Goal: Task Accomplishment & Management: Manage account settings

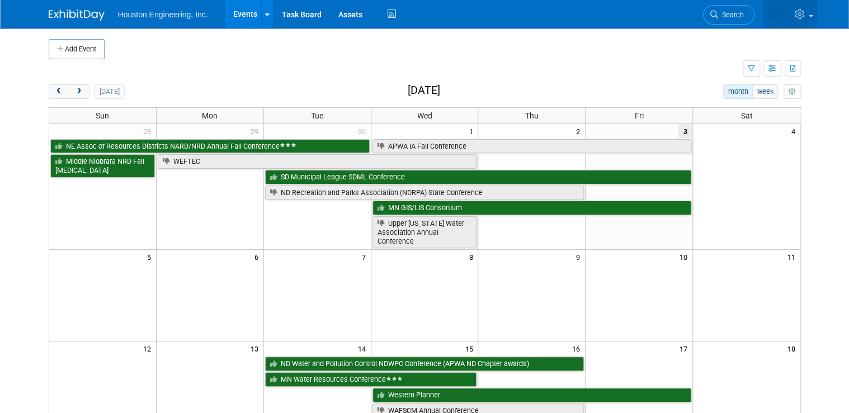
click at [803, 15] on icon at bounding box center [801, 14] width 13 height 10
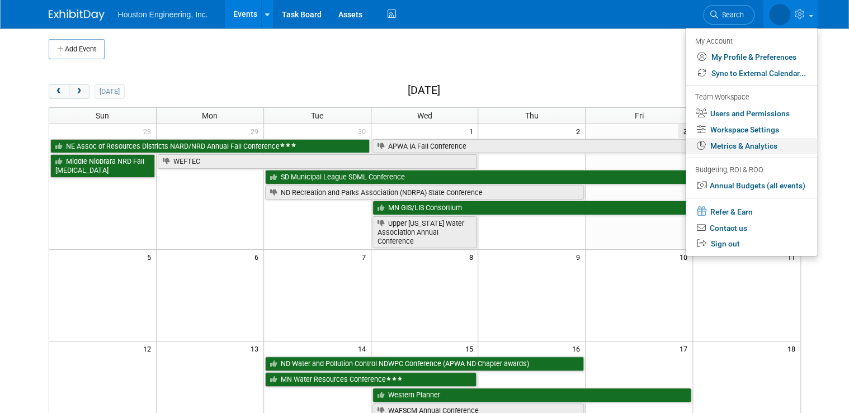
click at [760, 143] on link "Metrics & Analytics" at bounding box center [751, 146] width 131 height 16
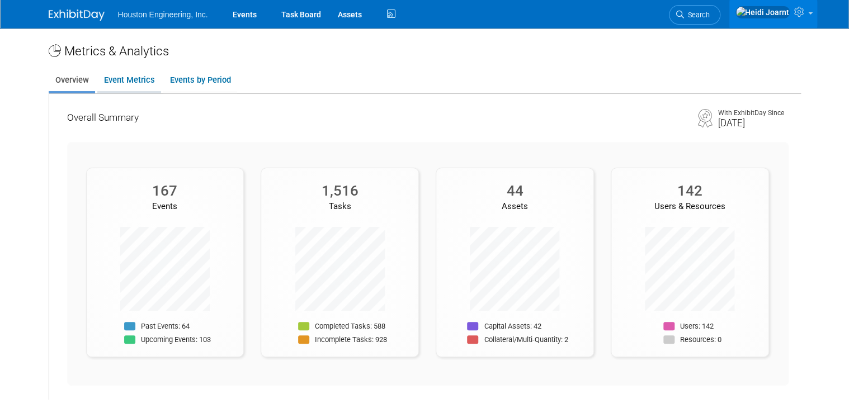
click at [112, 81] on link "Event Metrics" at bounding box center [129, 80] width 64 height 22
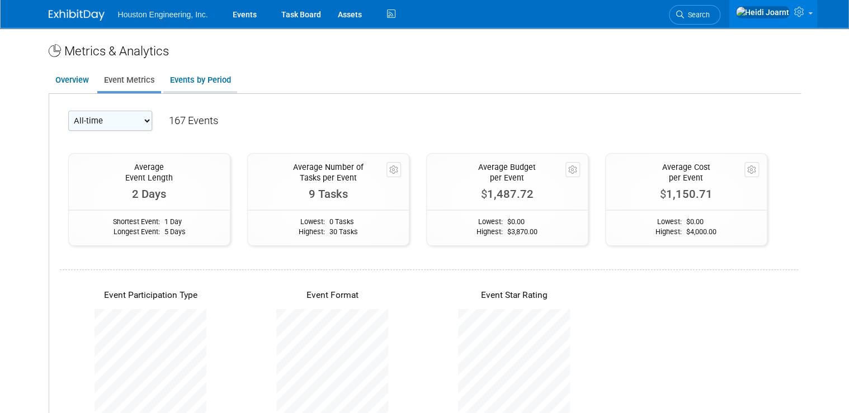
click at [166, 82] on link "Events by Period" at bounding box center [200, 80] width 74 height 22
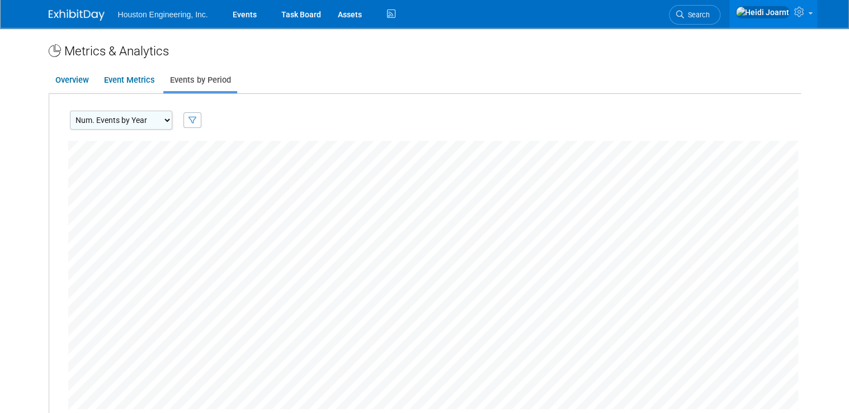
click at [172, 125] on td "Include events marked as: Committed Considering Not Going Ok" at bounding box center [187, 120] width 30 height 19
click at [155, 122] on select "Num. Events by Year Num. Events by Quarter Num. Events by Month" at bounding box center [121, 120] width 102 height 19
select select "EventsByMonth"
click at [70, 111] on select "Num. Events by Year Num. Events by Quarter Num. Events by Month" at bounding box center [121, 120] width 102 height 19
click at [251, 17] on link "Events" at bounding box center [244, 14] width 41 height 28
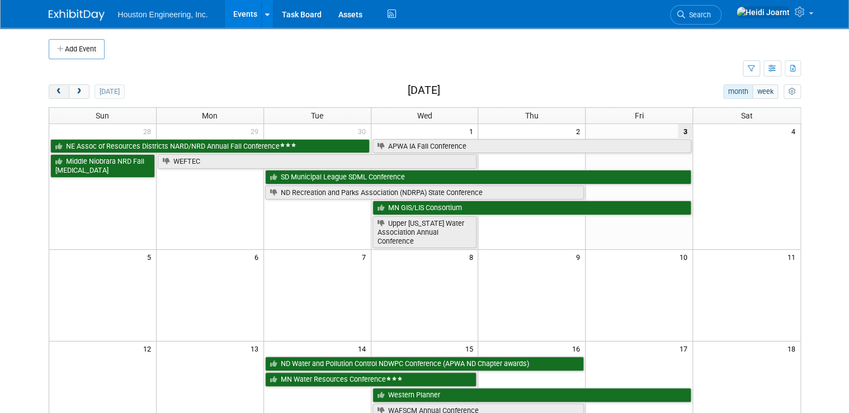
click at [55, 94] on span "prev" at bounding box center [59, 91] width 8 height 7
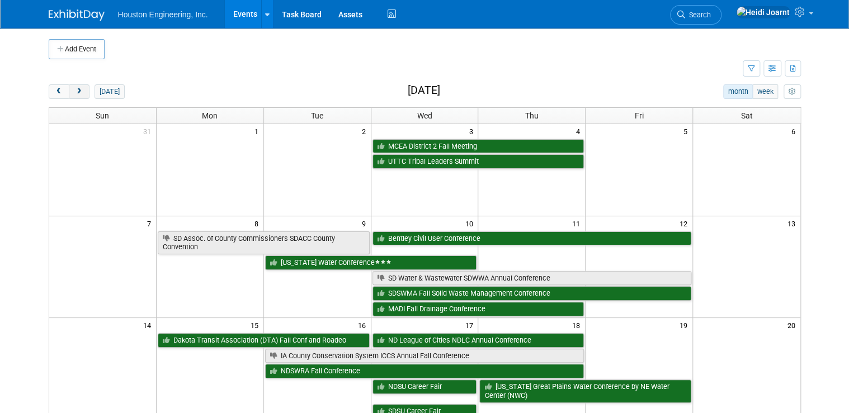
click at [79, 88] on button "next" at bounding box center [79, 91] width 21 height 15
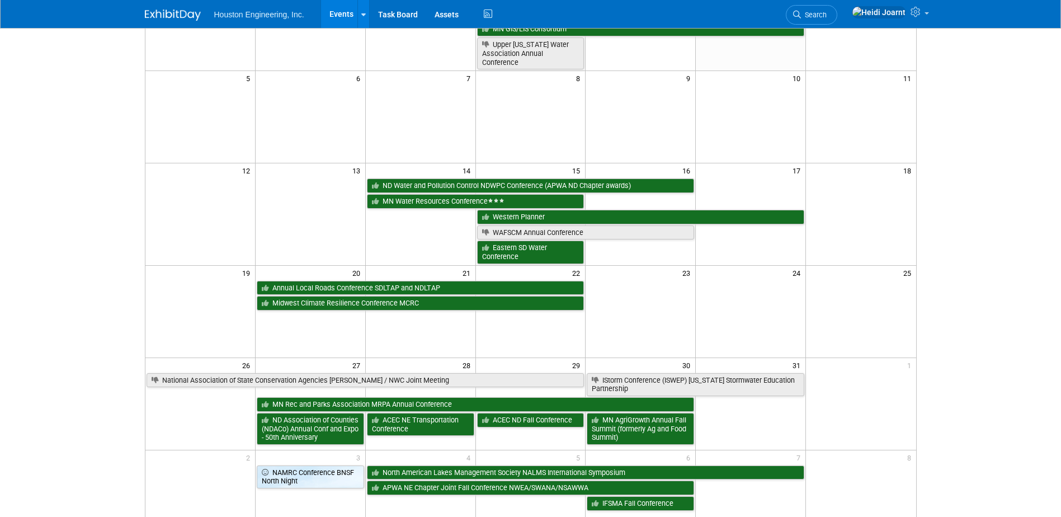
scroll to position [235, 0]
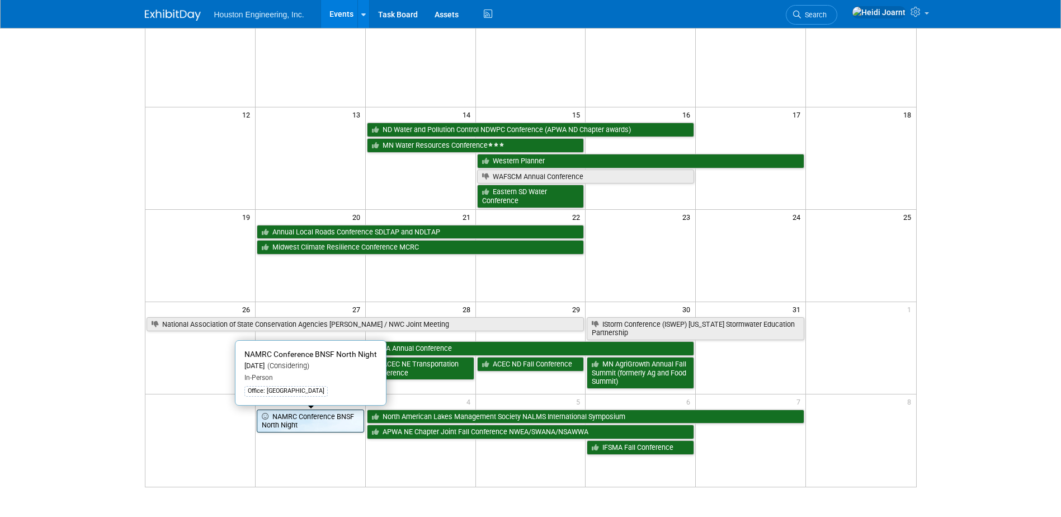
click at [326, 413] on link "NAMRC Conference BNSF North Night" at bounding box center [310, 420] width 107 height 23
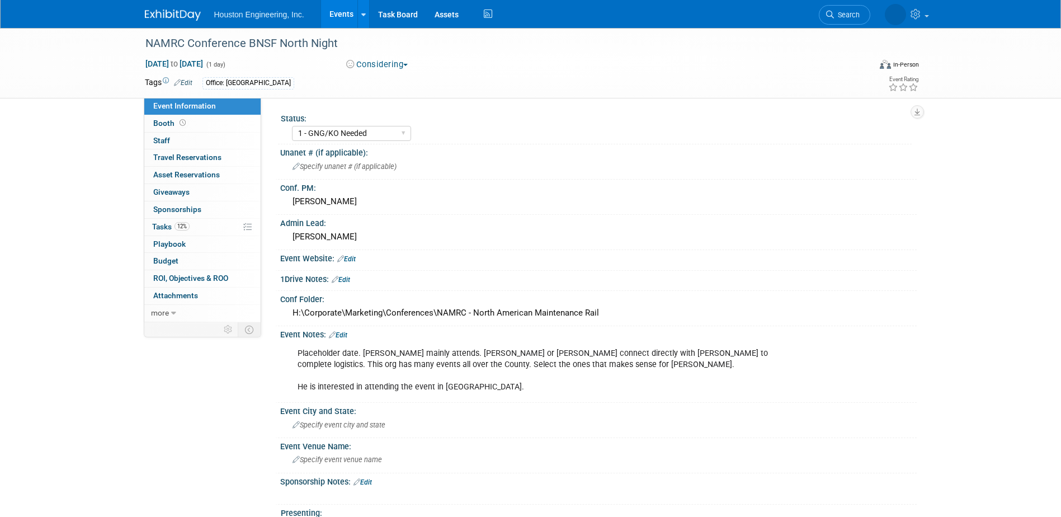
select select "1 - GNG/KO Needed"
select select "Transportation"
click at [348, 258] on link "Edit" at bounding box center [346, 259] width 18 height 8
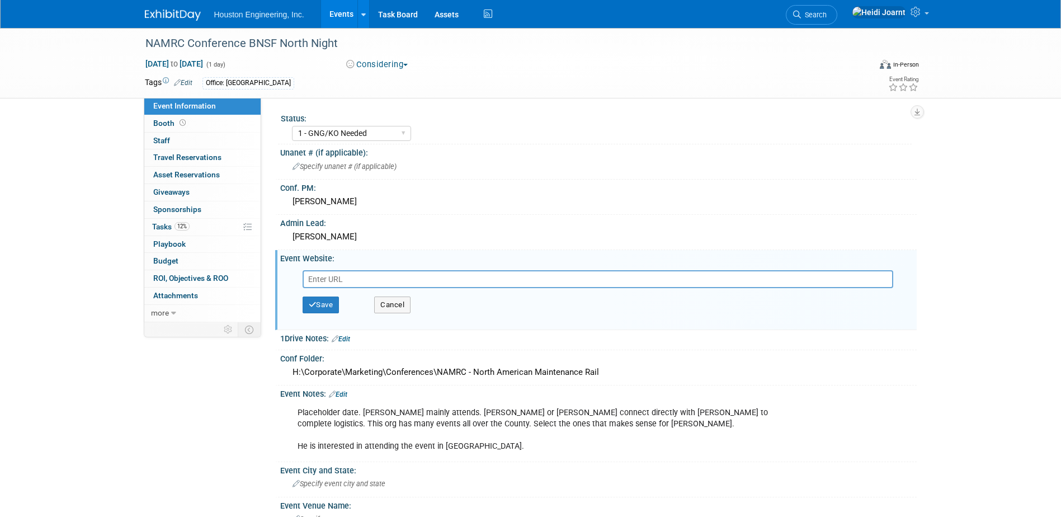
click at [342, 280] on input "text" at bounding box center [598, 279] width 591 height 18
type input "https://www.namrailwayclub.com/"
click at [321, 304] on button "Save" at bounding box center [321, 304] width 37 height 17
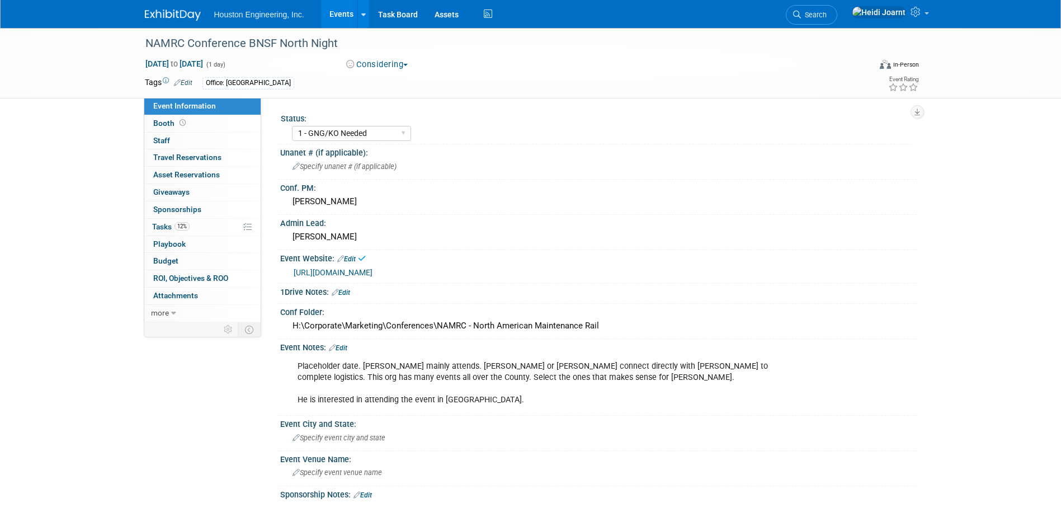
click at [167, 58] on div "Nov 3, 2025 to Nov 3, 2025 (1 day)" at bounding box center [235, 63] width 181 height 11
click at [168, 67] on span "Nov 3, 2025 to Nov 3, 2025" at bounding box center [174, 64] width 59 height 10
type input "Nov 3, 2025"
select select "10"
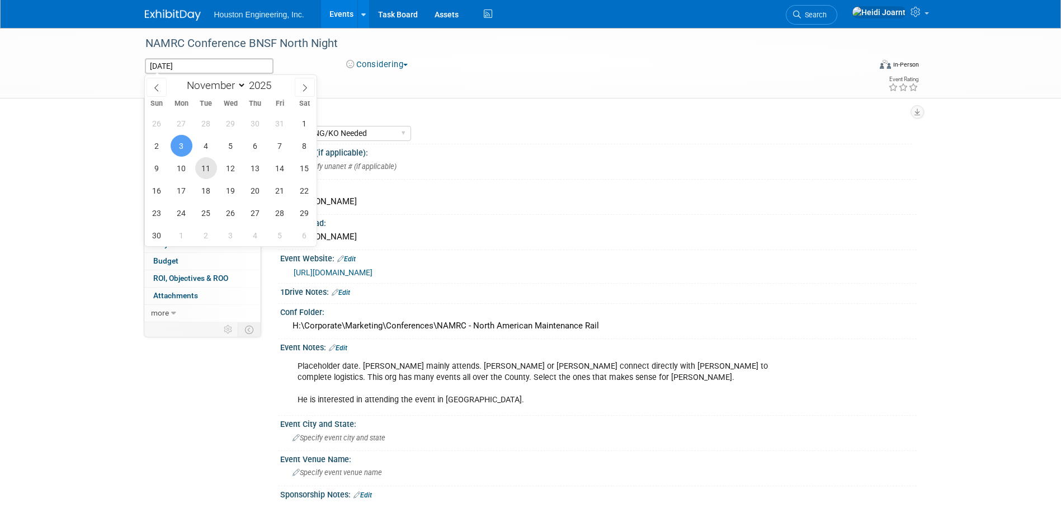
click at [209, 166] on span "11" at bounding box center [206, 168] width 22 height 22
type input "[DATE]"
click at [209, 166] on span "11" at bounding box center [206, 168] width 22 height 22
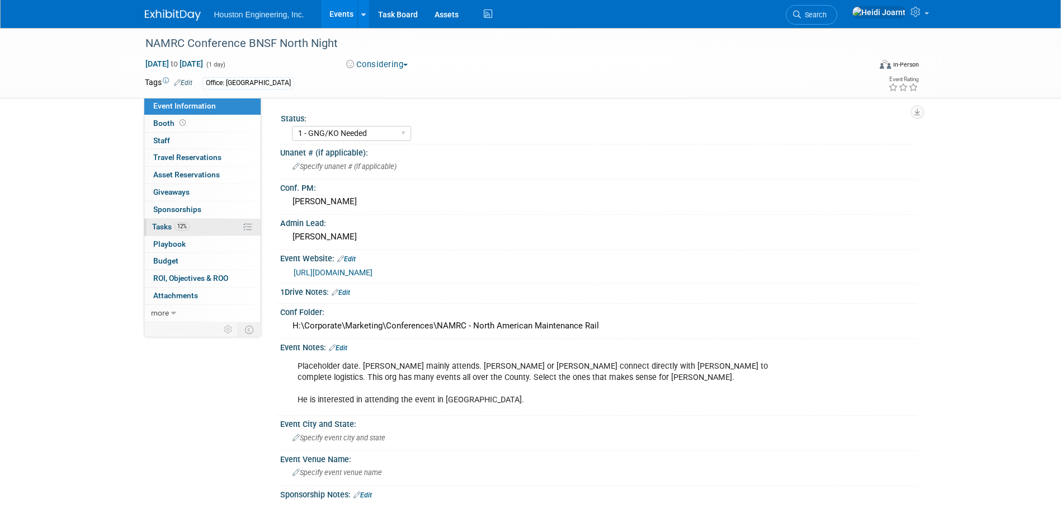
click at [218, 227] on link "12% Tasks 12%" at bounding box center [202, 227] width 116 height 17
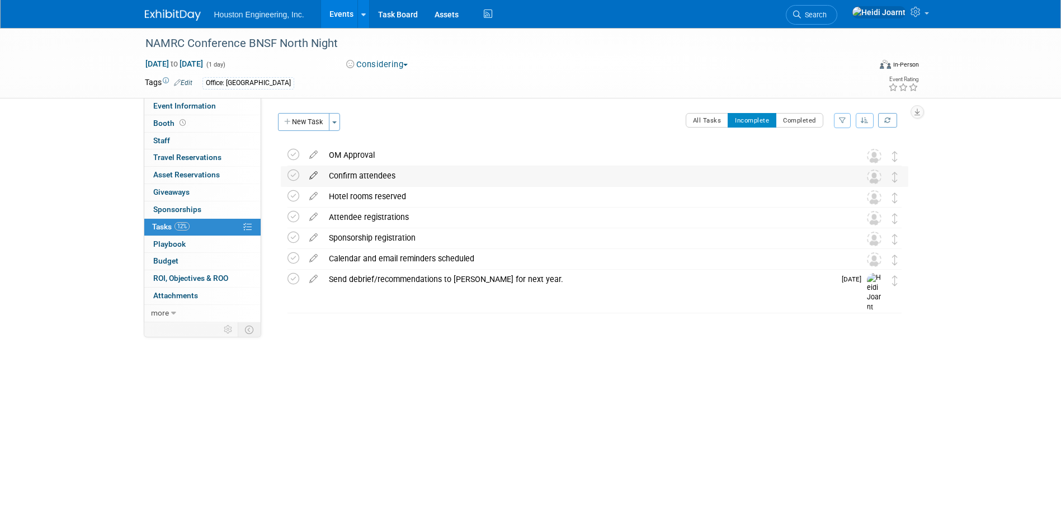
click at [313, 174] on icon at bounding box center [314, 173] width 20 height 14
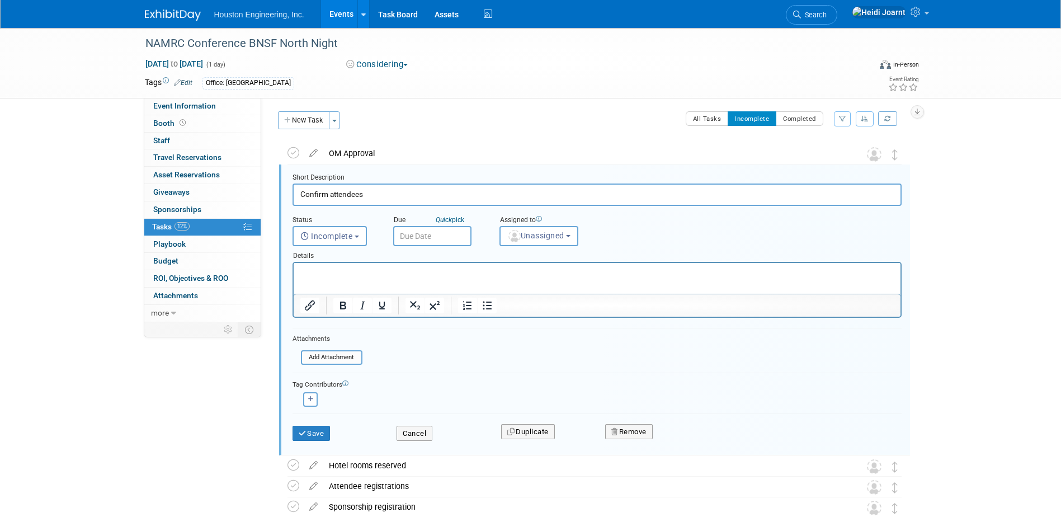
scroll to position [2, 0]
click at [639, 428] on button "Remove" at bounding box center [629, 431] width 48 height 16
click at [694, 444] on link "Yes" at bounding box center [692, 440] width 32 height 18
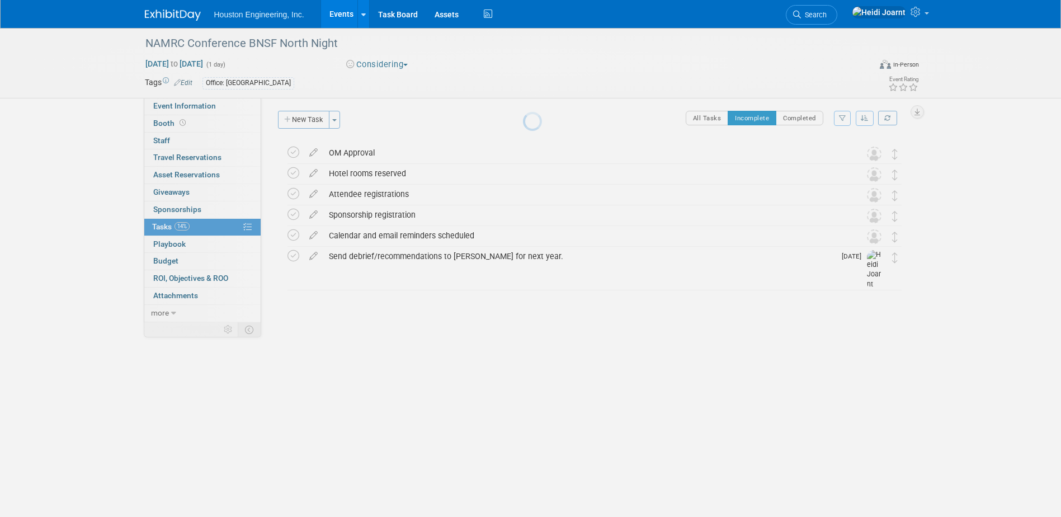
scroll to position [0, 0]
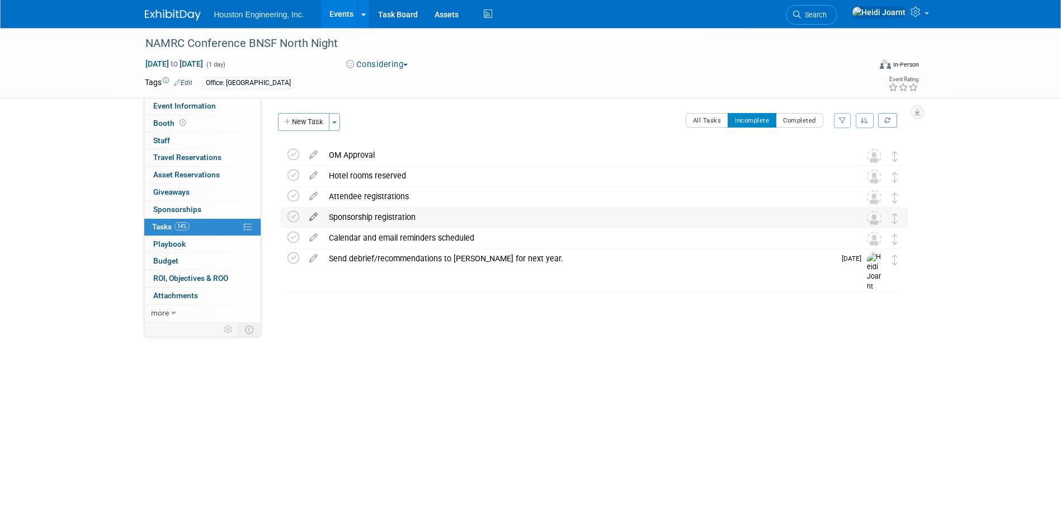
click at [312, 219] on icon at bounding box center [314, 215] width 20 height 14
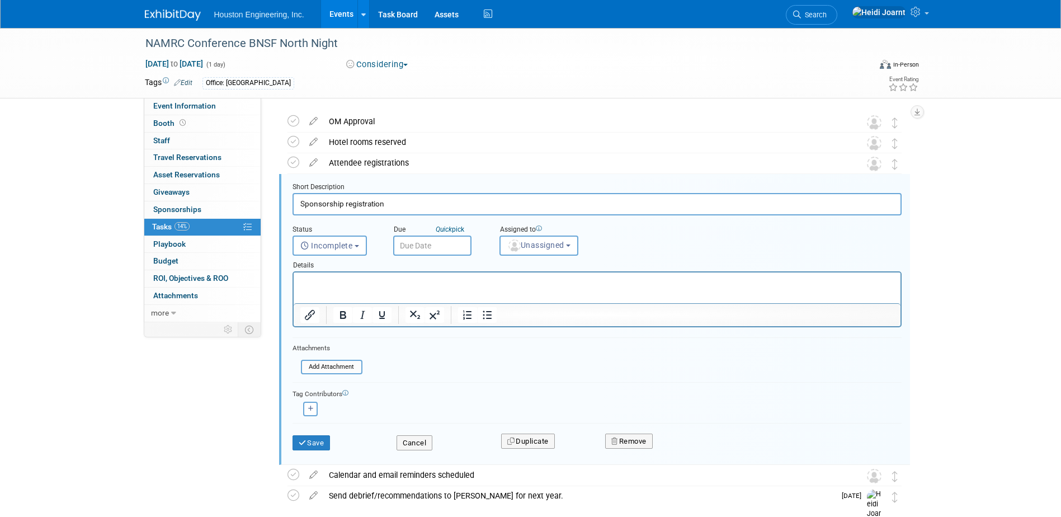
scroll to position [44, 0]
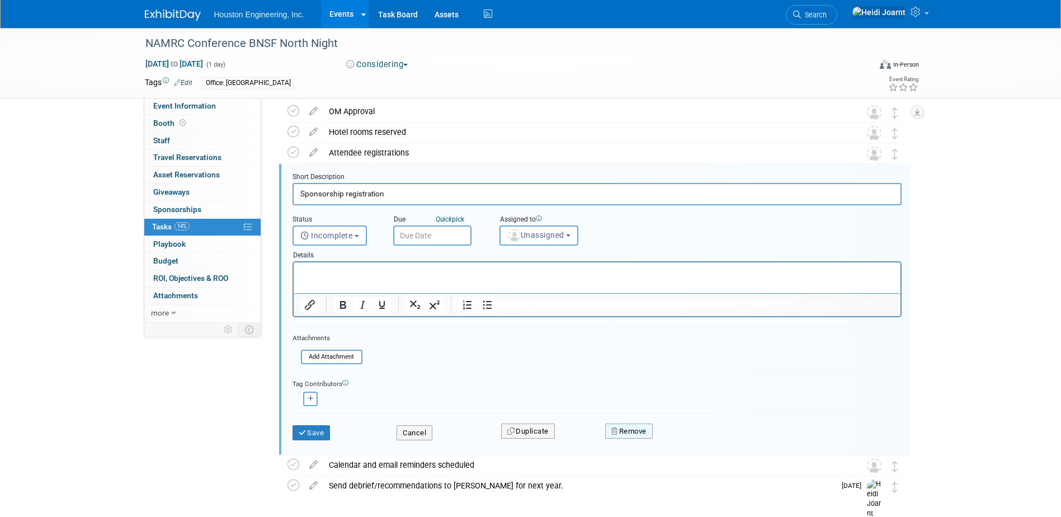
click at [630, 431] on button "Remove" at bounding box center [629, 431] width 48 height 16
click at [690, 443] on link "Yes" at bounding box center [692, 440] width 32 height 18
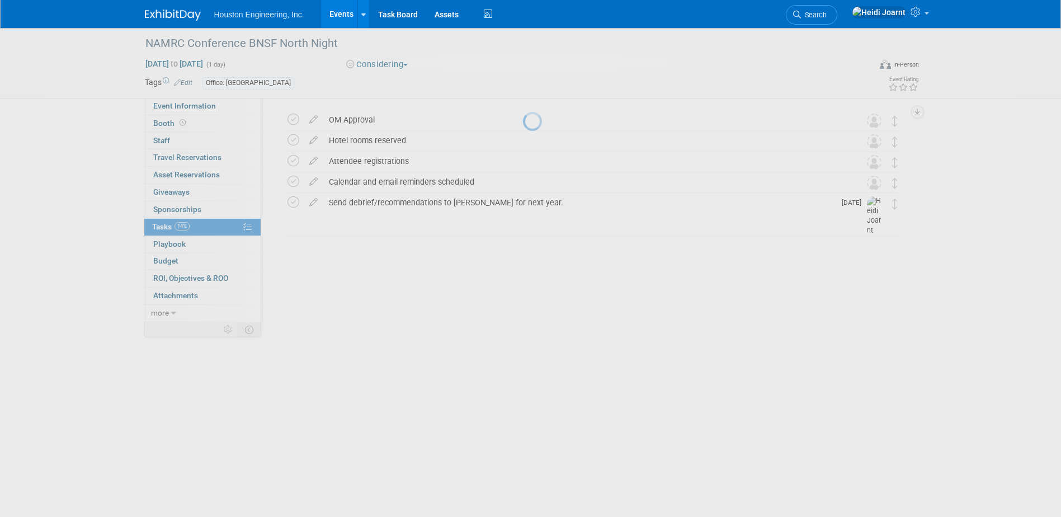
scroll to position [0, 0]
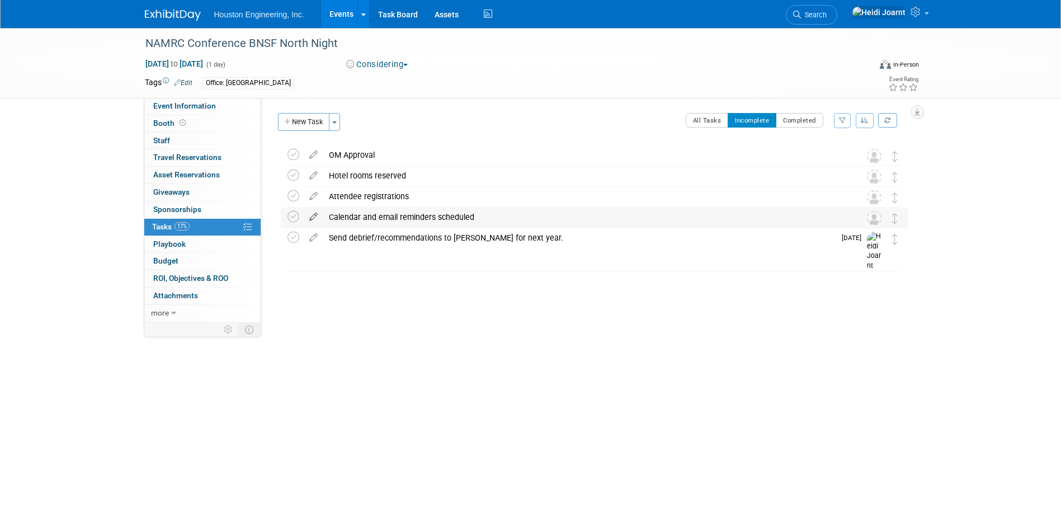
click at [310, 212] on icon at bounding box center [314, 215] width 20 height 14
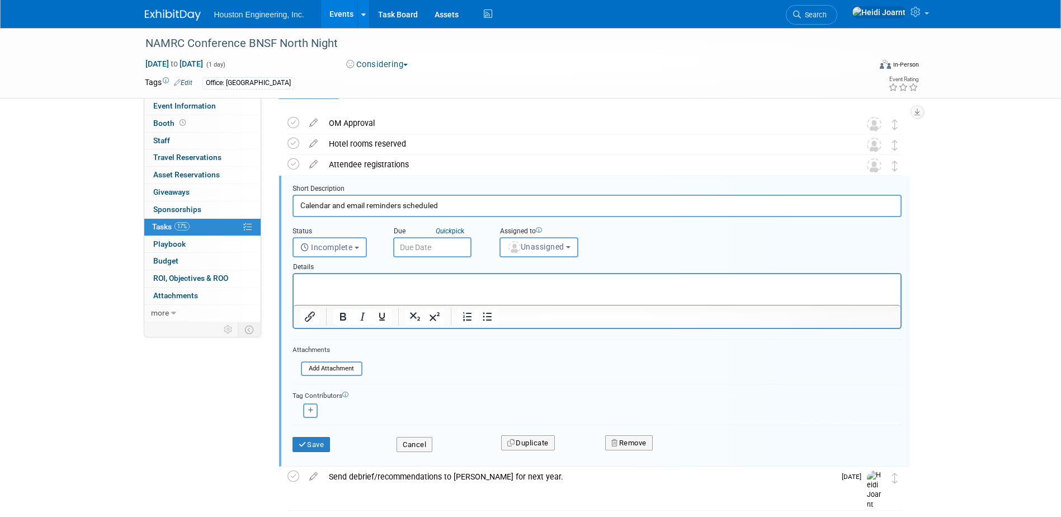
scroll to position [44, 0]
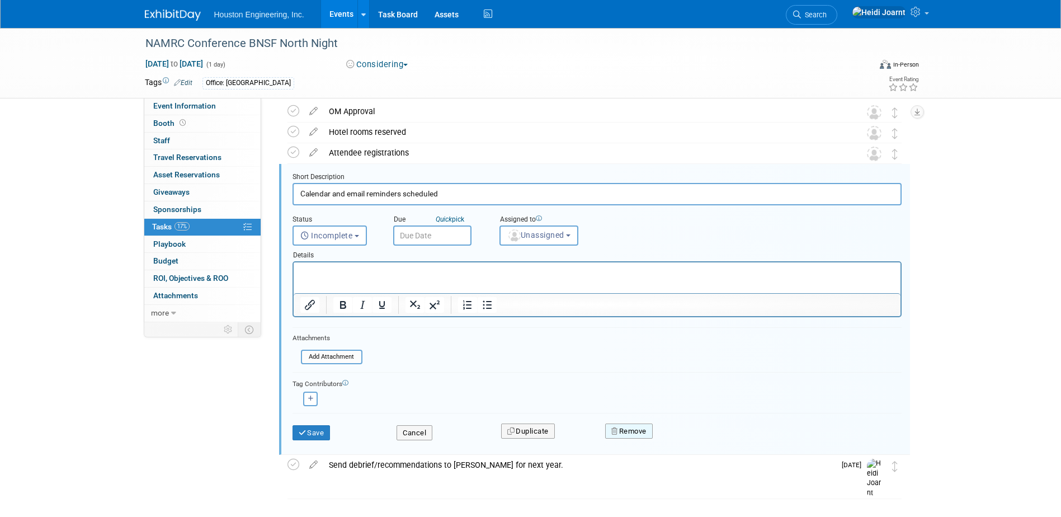
click at [623, 427] on button "Remove" at bounding box center [629, 431] width 48 height 16
click at [691, 440] on link "Yes" at bounding box center [692, 440] width 32 height 18
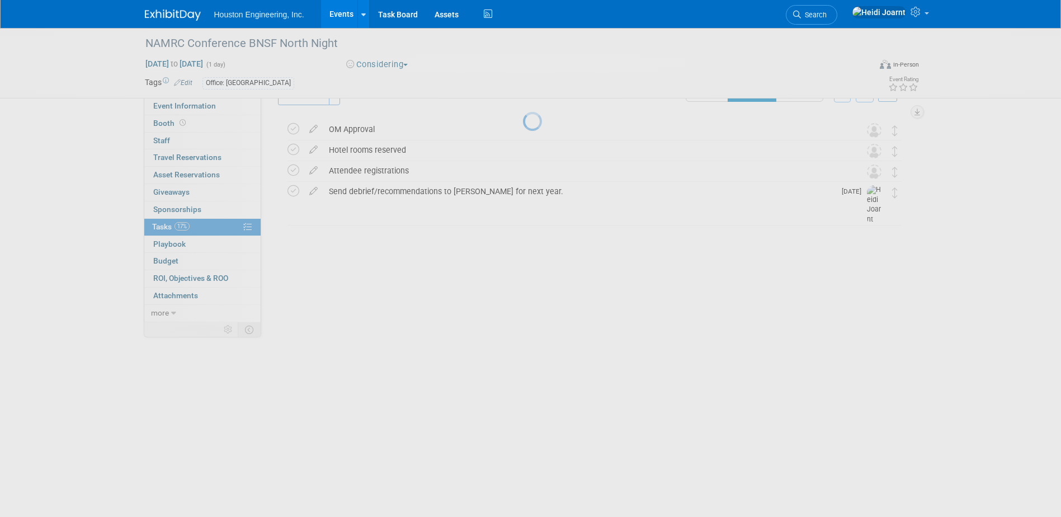
scroll to position [0, 0]
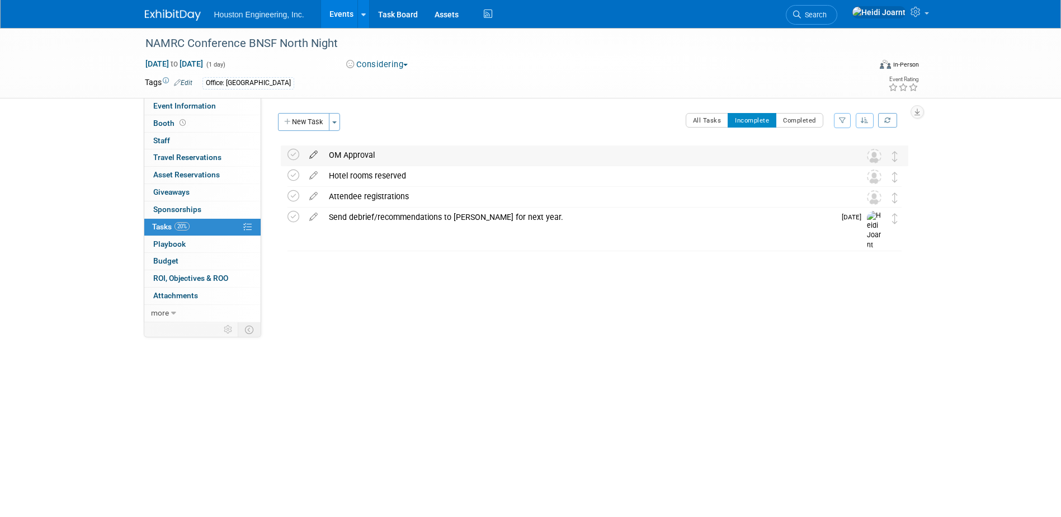
click at [314, 157] on icon at bounding box center [314, 152] width 20 height 14
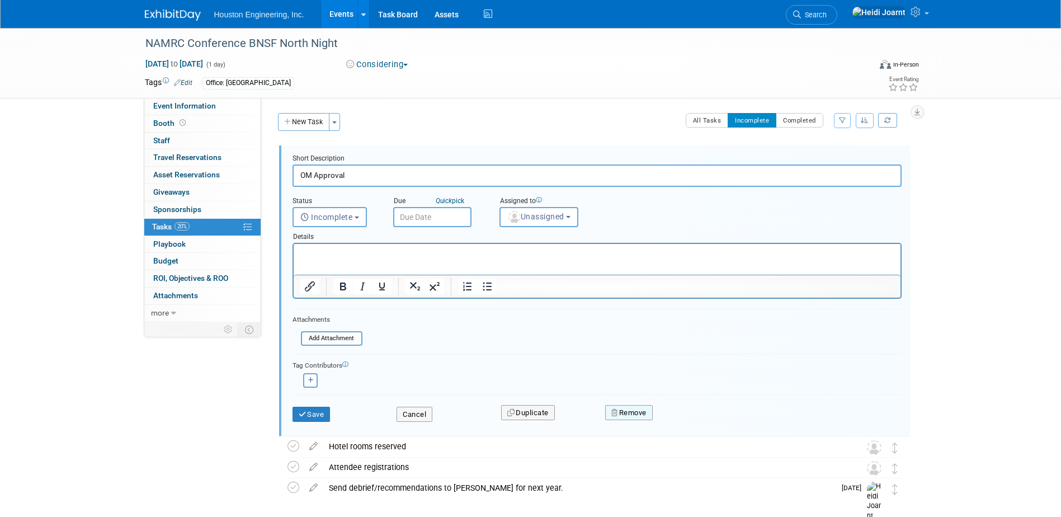
click at [629, 412] on button "Remove" at bounding box center [629, 413] width 48 height 16
click at [688, 425] on link "Yes" at bounding box center [692, 422] width 32 height 18
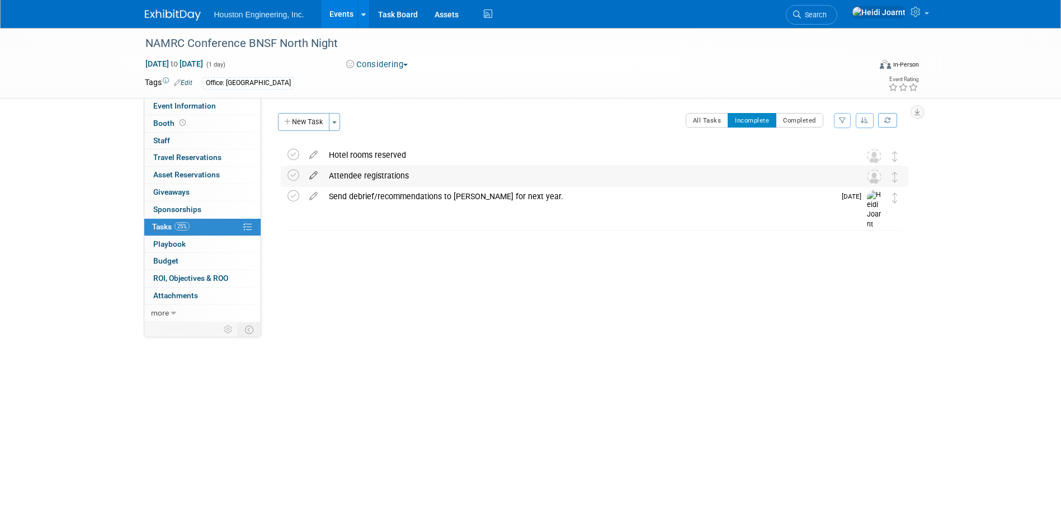
click at [308, 176] on icon at bounding box center [314, 173] width 20 height 14
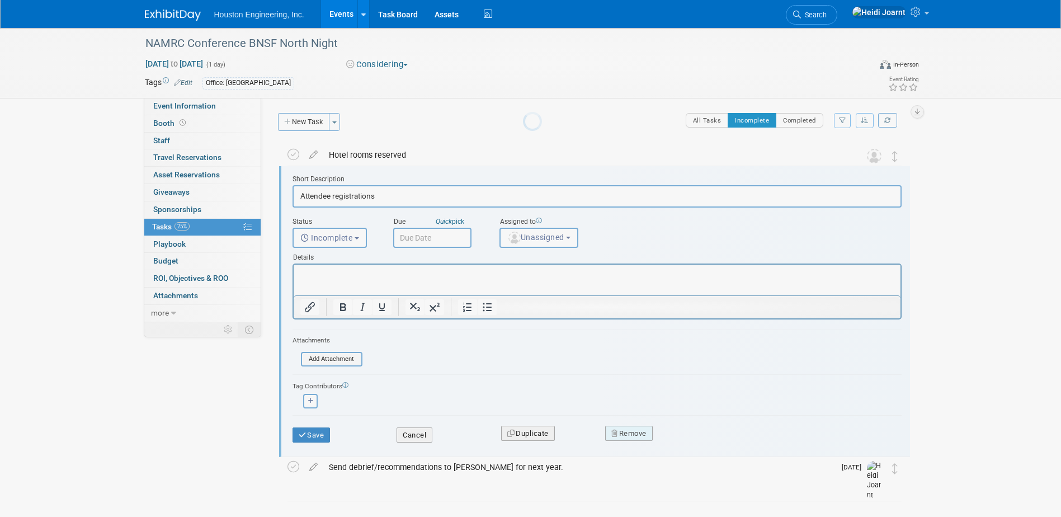
scroll to position [2, 0]
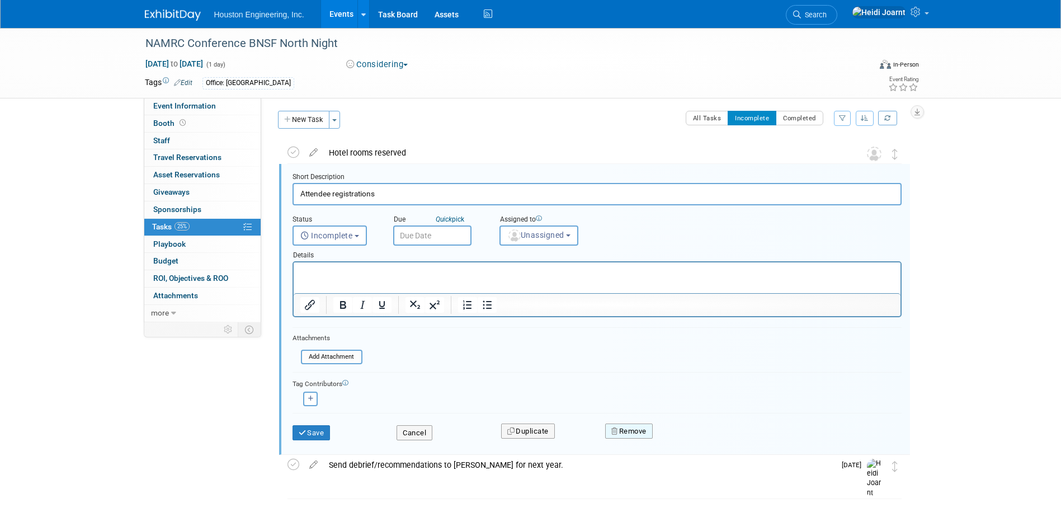
click at [631, 432] on button "Remove" at bounding box center [629, 431] width 48 height 16
click at [692, 441] on link "Yes" at bounding box center [692, 440] width 32 height 18
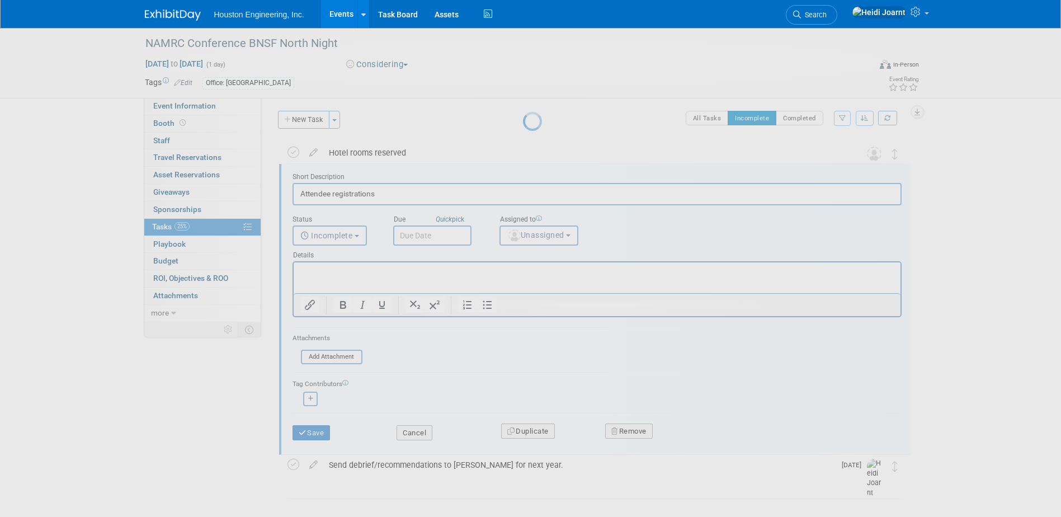
scroll to position [0, 0]
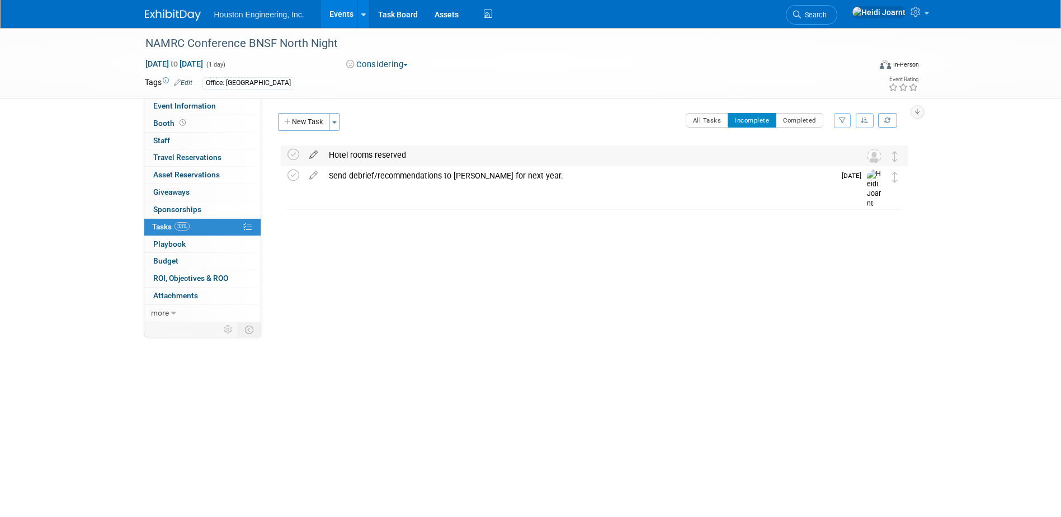
click at [313, 152] on icon at bounding box center [314, 152] width 20 height 14
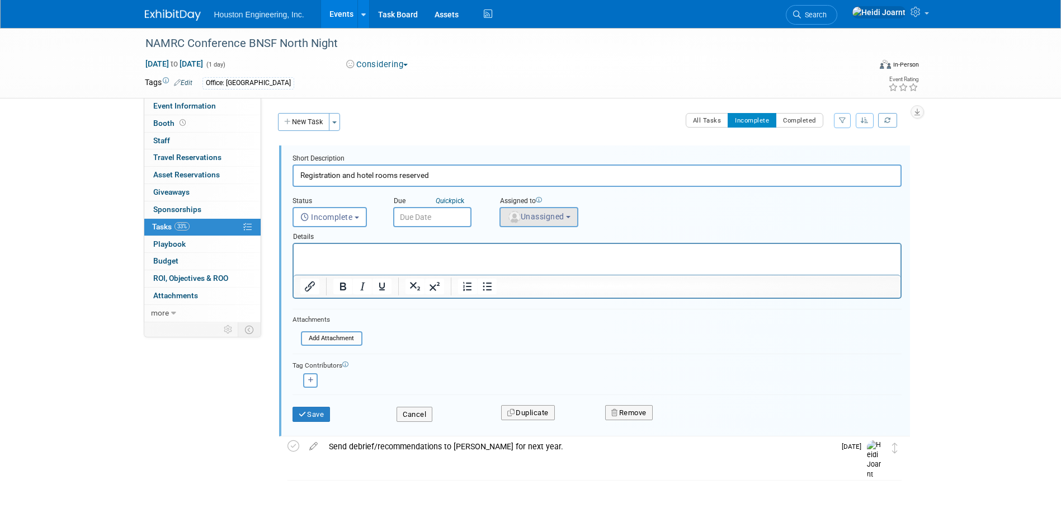
type input "Registration and hotel rooms reserved"
click at [545, 220] on span "Unassigned" at bounding box center [535, 216] width 57 height 9
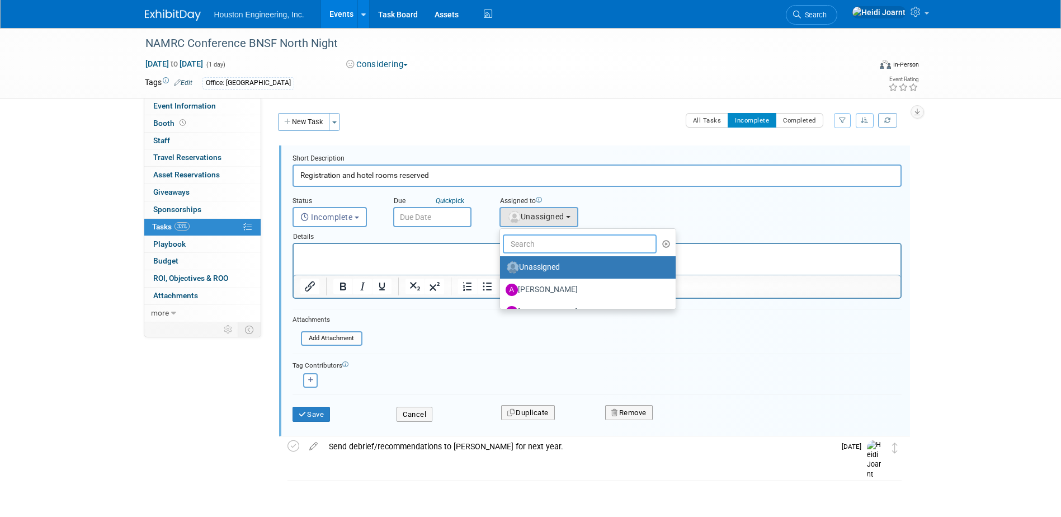
click at [552, 242] on input "text" at bounding box center [580, 243] width 154 height 19
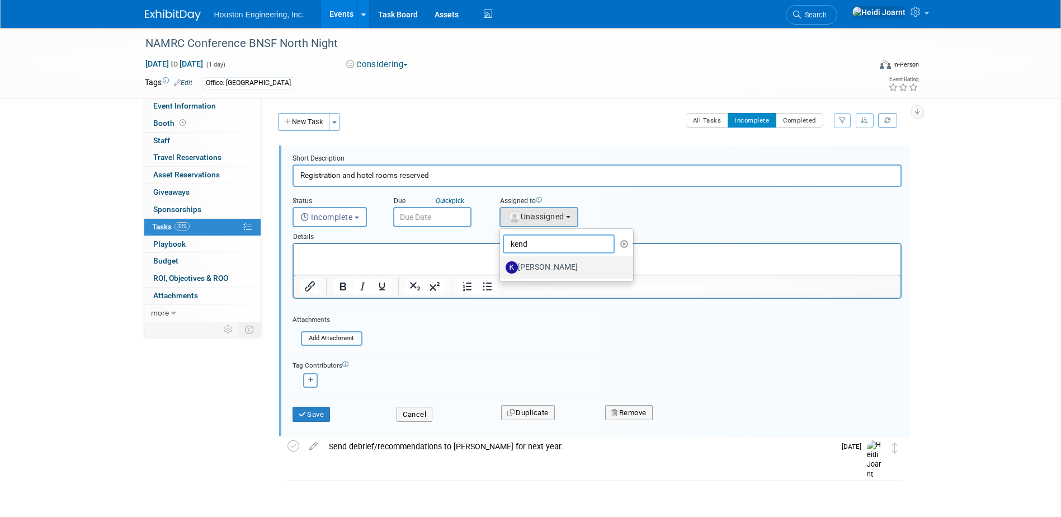
type input "kend"
click at [550, 270] on label "Kendra Jensen" at bounding box center [564, 267] width 117 height 18
click at [502, 270] on input "Kendra Jensen" at bounding box center [497, 265] width 7 height 7
select select "c650933e-4650-49bb-85a6-fcb20801c921"
click at [434, 250] on p "Rich Text Area. Press ALT-0 for help." at bounding box center [597, 253] width 594 height 11
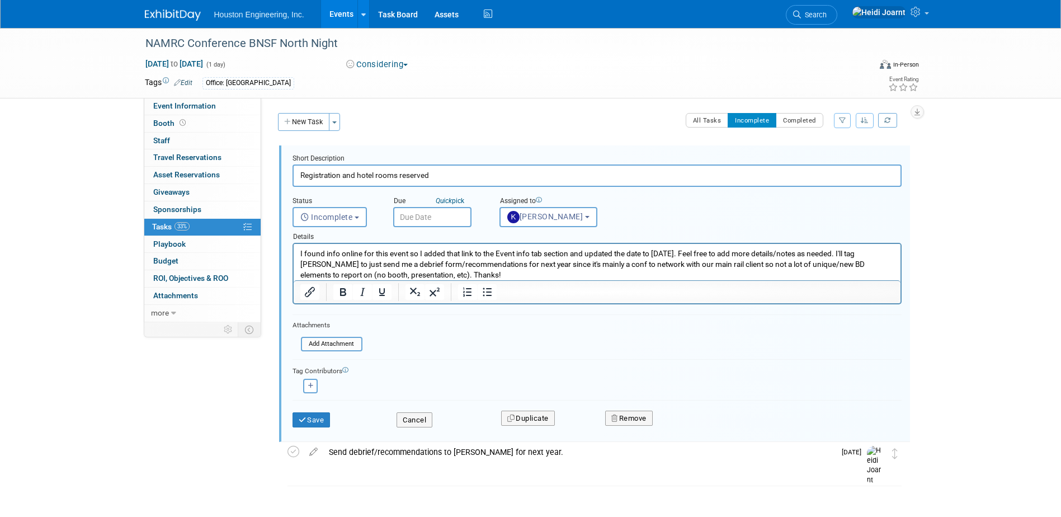
click at [436, 213] on input "text" at bounding box center [432, 217] width 78 height 20
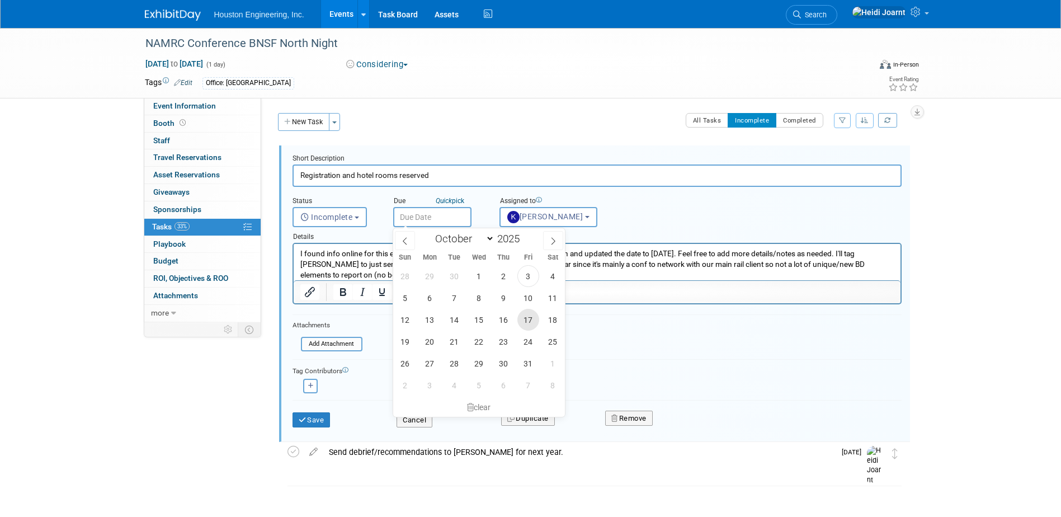
click at [534, 320] on span "17" at bounding box center [528, 320] width 22 height 22
type input "Oct 17, 2025"
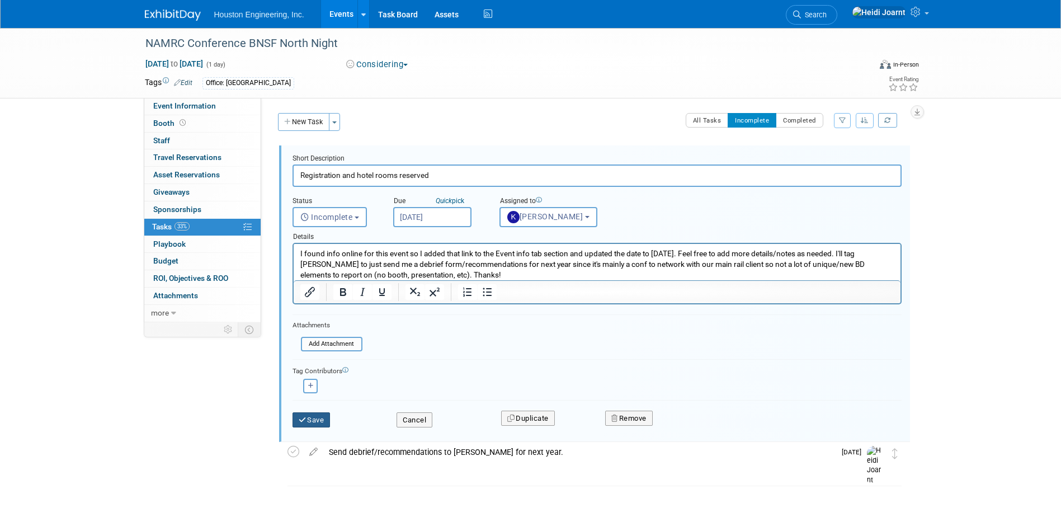
click at [331, 425] on button "Save" at bounding box center [312, 420] width 38 height 16
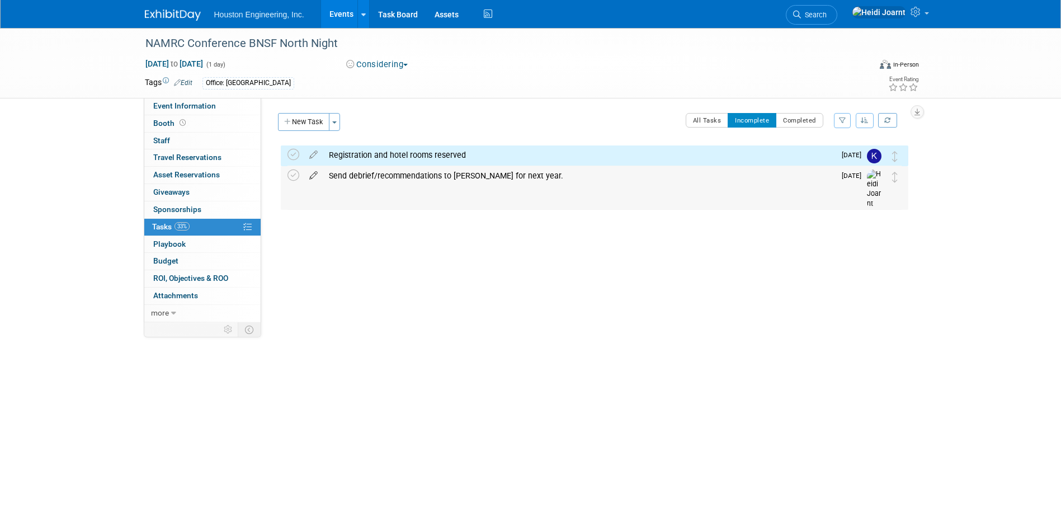
click at [310, 174] on icon at bounding box center [314, 173] width 20 height 14
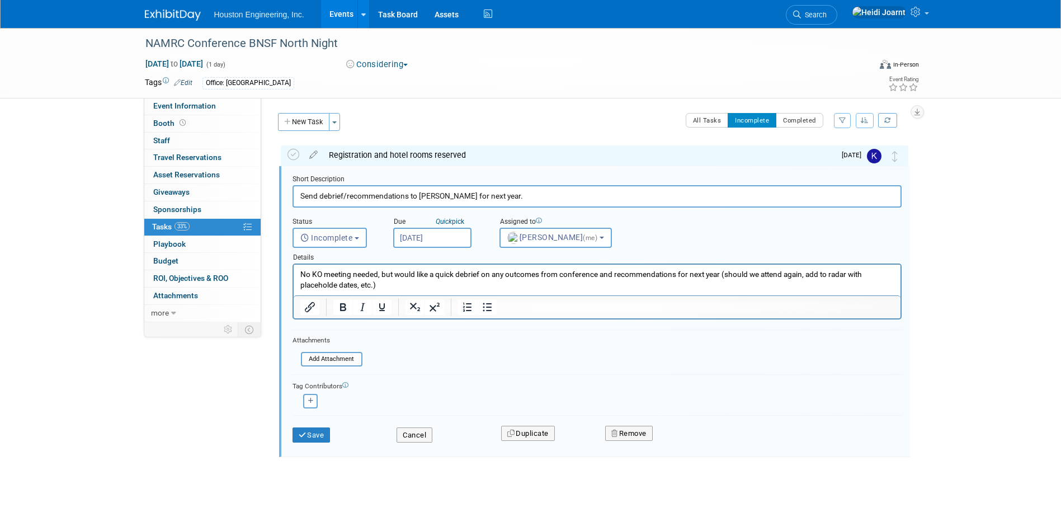
scroll to position [2, 0]
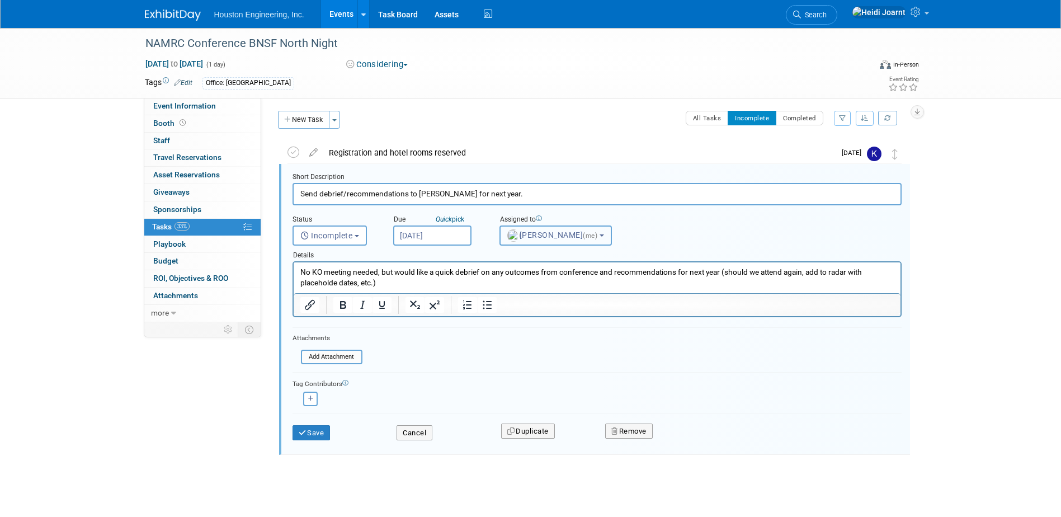
click at [516, 237] on img "button" at bounding box center [513, 235] width 12 height 12
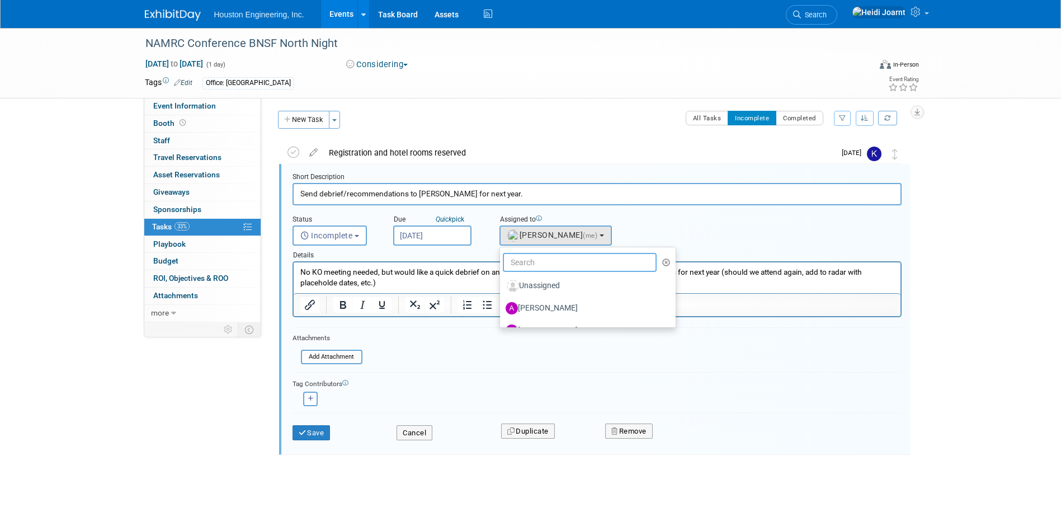
click at [548, 266] on input "text" at bounding box center [580, 262] width 154 height 19
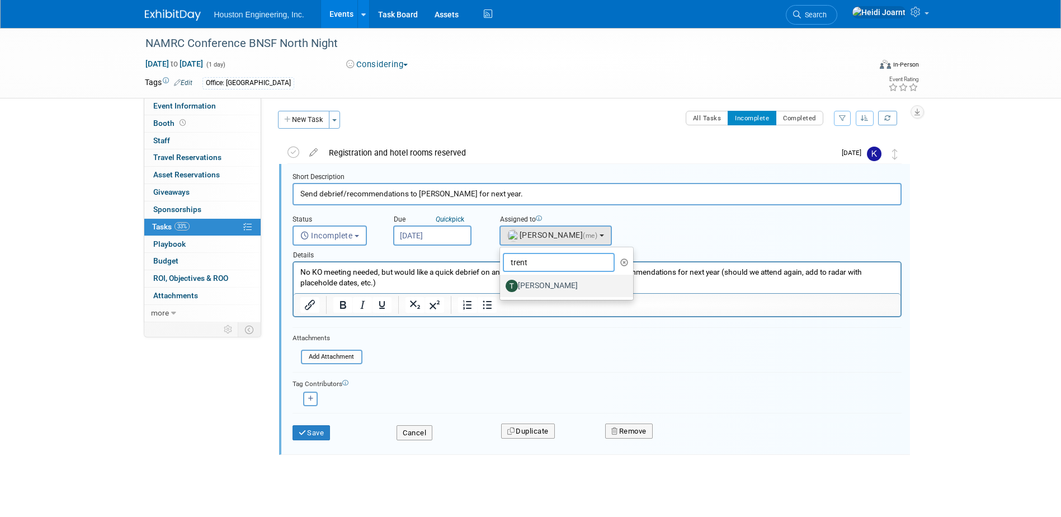
type input "trent"
click at [550, 289] on label "Trent Berg" at bounding box center [564, 286] width 117 height 18
click at [502, 288] on input "Trent Berg" at bounding box center [497, 284] width 7 height 7
select select "ac5dbb58-8d6a-4bfb-b000-858fa0e0f09b"
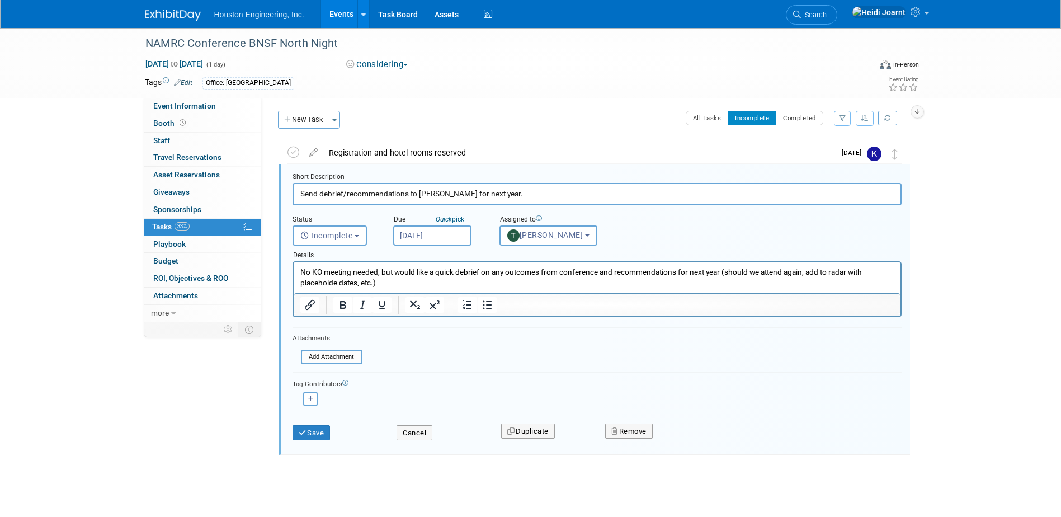
click at [416, 232] on input "Nov 3, 2025" at bounding box center [432, 235] width 78 height 20
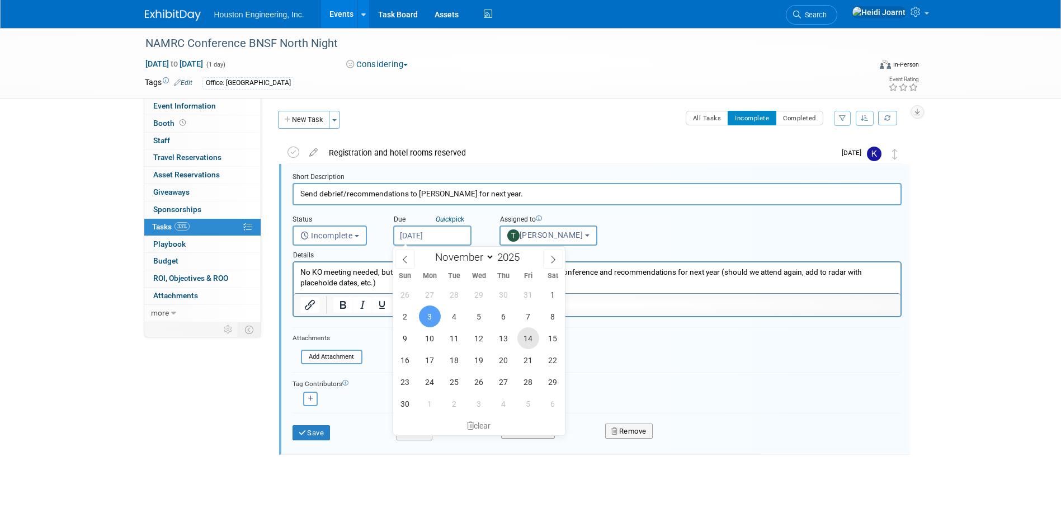
click at [524, 339] on span "14" at bounding box center [528, 338] width 22 height 22
type input "Nov 14, 2025"
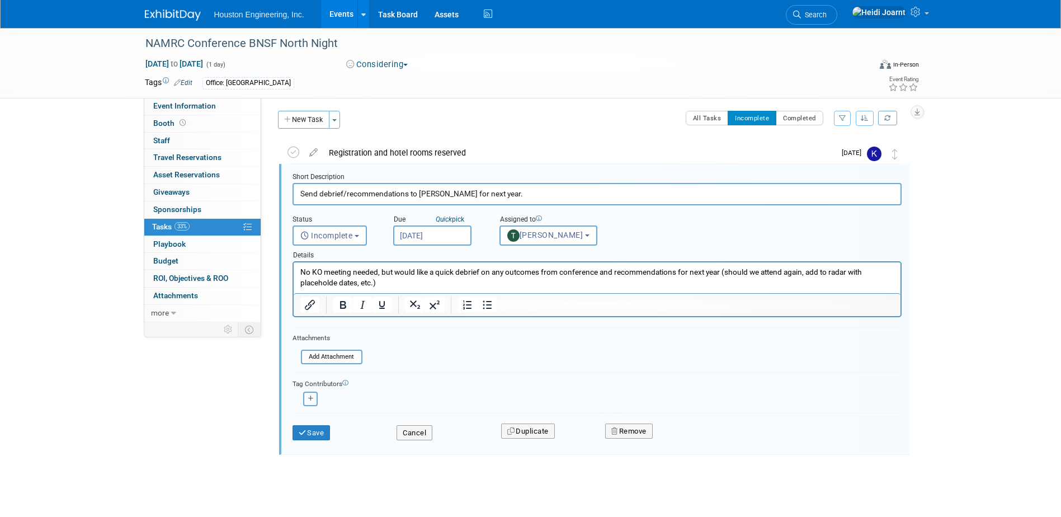
click at [304, 399] on button "button" at bounding box center [310, 399] width 15 height 15
select select
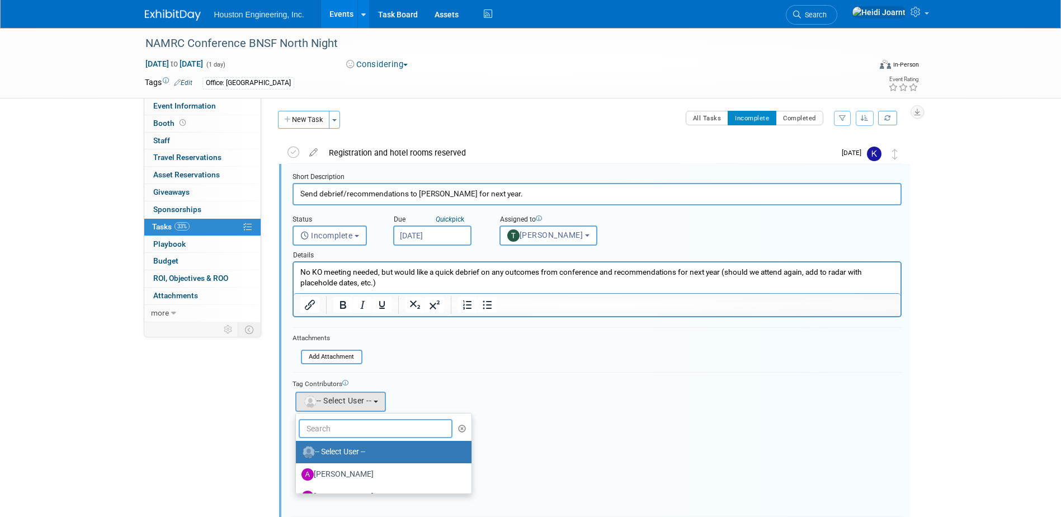
click at [367, 428] on input "text" at bounding box center [376, 428] width 154 height 19
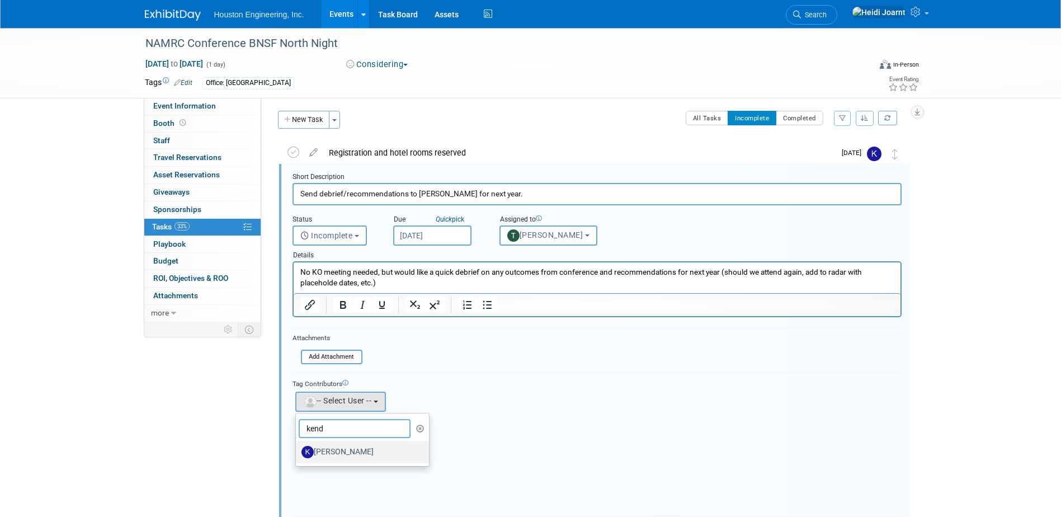
type input "kend"
click at [352, 461] on link "Kendra Jensen" at bounding box center [363, 452] width 134 height 22
click at [351, 459] on label "Kendra Jensen" at bounding box center [359, 452] width 117 height 18
click at [298, 454] on input "Kendra Jensen" at bounding box center [293, 450] width 7 height 7
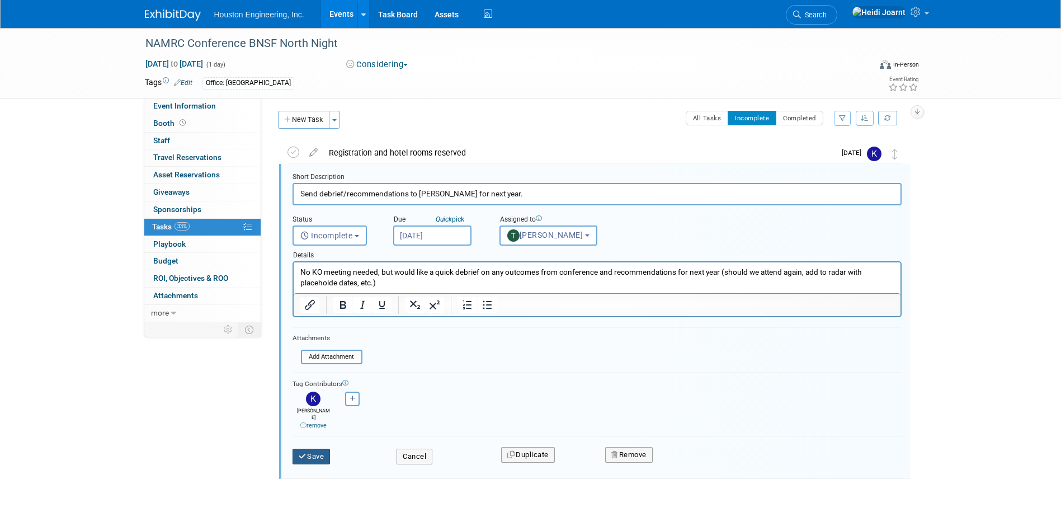
click at [307, 449] on button "Save" at bounding box center [312, 457] width 38 height 16
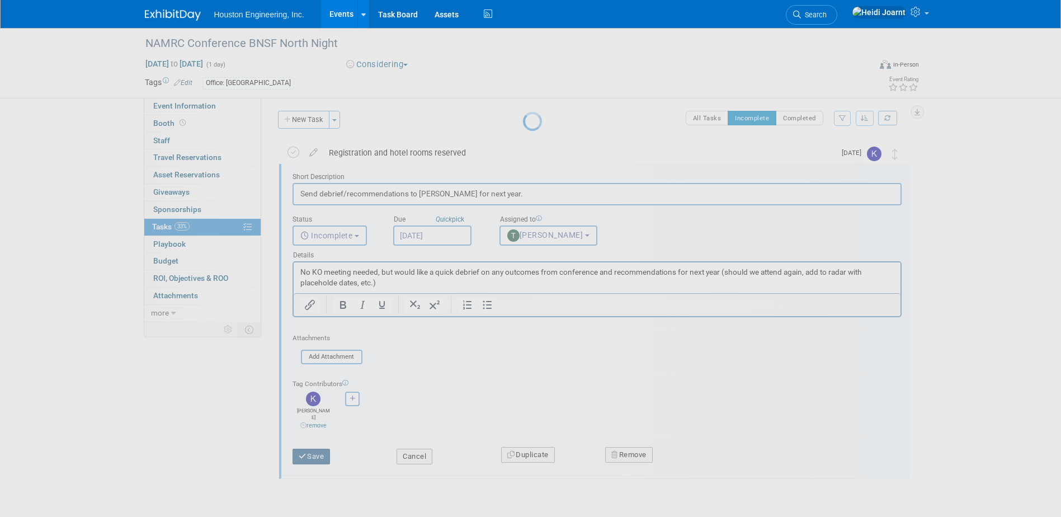
scroll to position [0, 0]
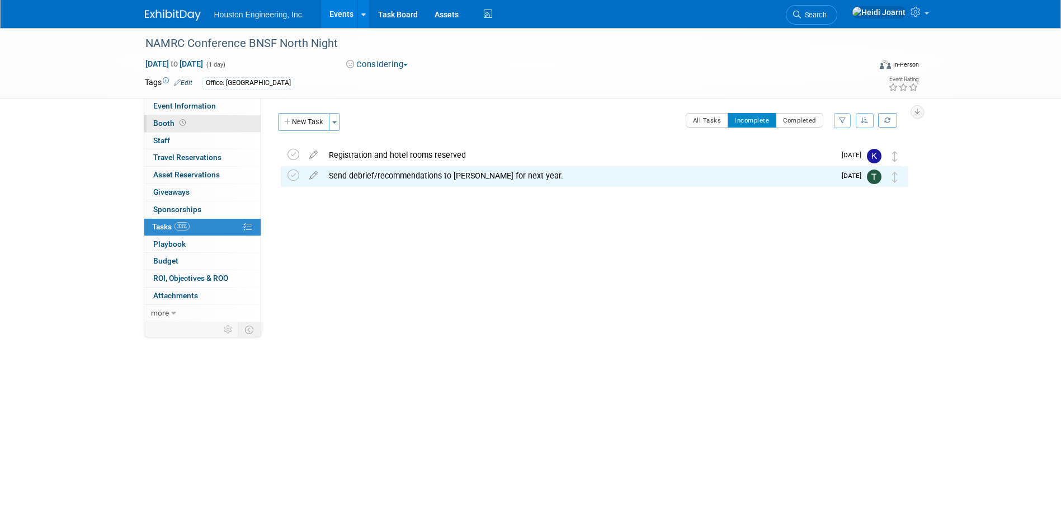
click at [212, 119] on link "Booth" at bounding box center [202, 123] width 116 height 17
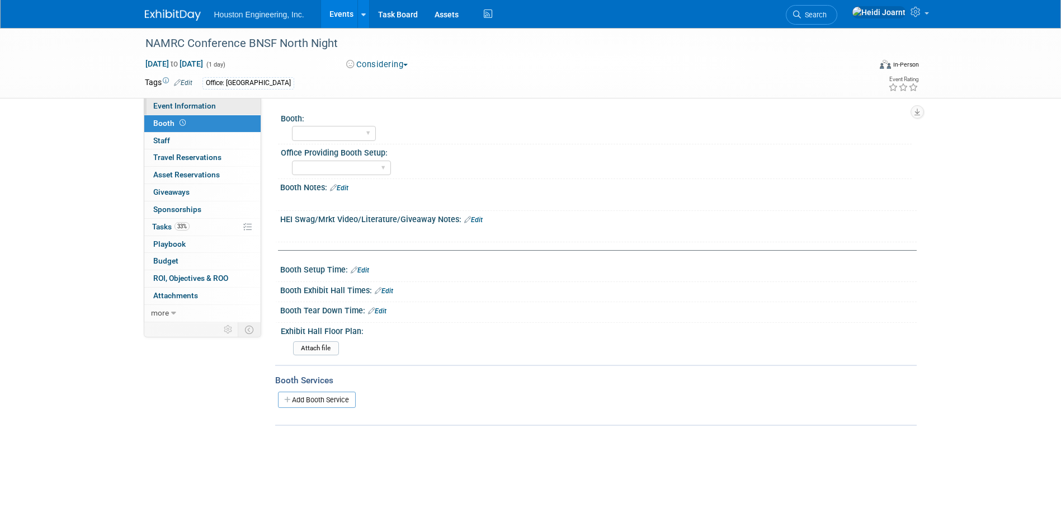
click at [213, 109] on span "Event Information" at bounding box center [184, 105] width 63 height 9
select select "1 - GNG/KO Needed"
select select "Transportation"
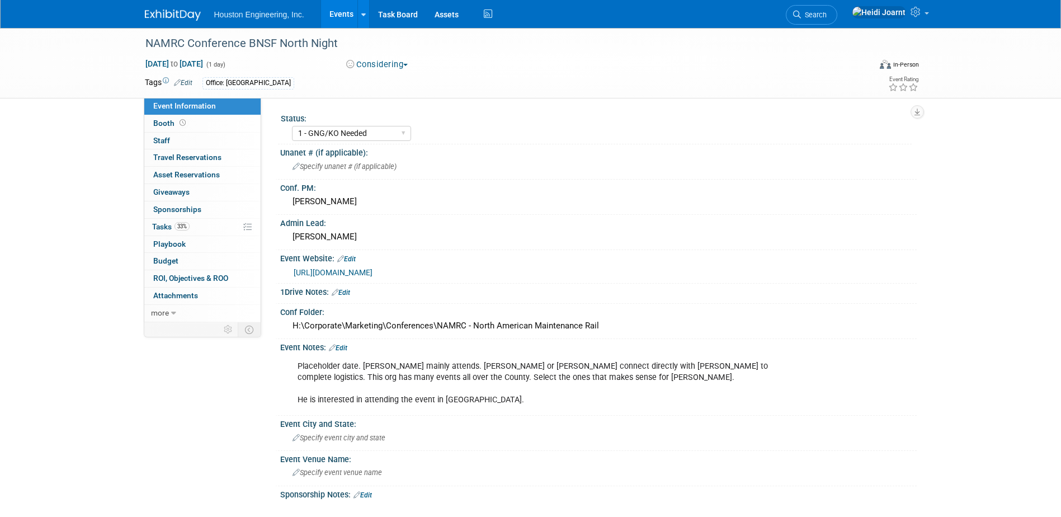
click at [347, 346] on link "Edit" at bounding box center [338, 348] width 18 height 8
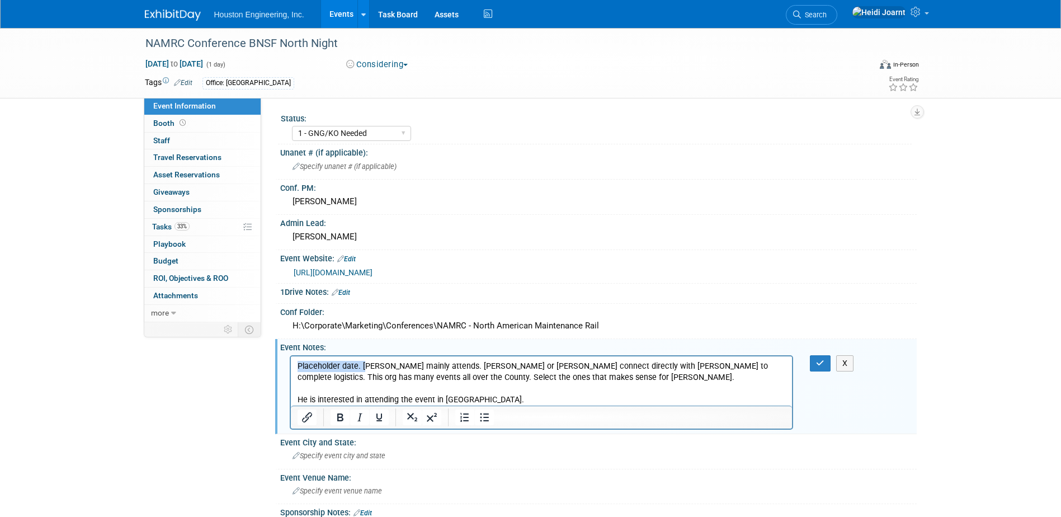
drag, startPoint x: 363, startPoint y: 367, endPoint x: 567, endPoint y: 718, distance: 405.5
click at [290, 361] on html "Placeholder date. Trent mainly attends. Megan or Kendra connect directly with T…" at bounding box center [541, 380] width 502 height 49
click at [369, 367] on p "Trent mainly attends. Megan or Kendra connect directly with Trent to complete l…" at bounding box center [541, 382] width 489 height 45
click at [317, 379] on p "Trent mainly attends, low effort. Megan or Kendra connect directly with Trent t…" at bounding box center [541, 382] width 489 height 45
click at [498, 375] on p "Trent mainly attends, low effort. Megan or Kendra connect directly with Trent t…" at bounding box center [541, 382] width 489 height 45
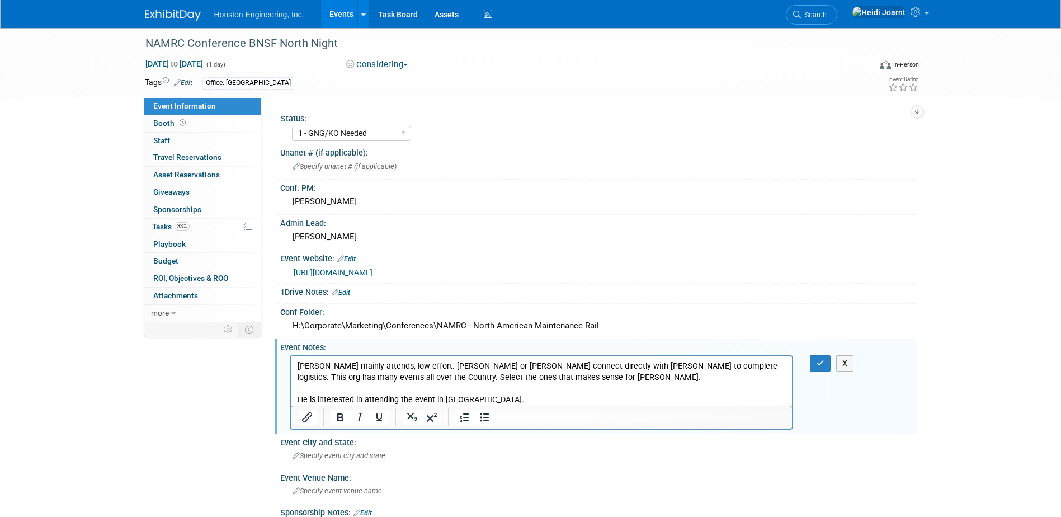
click at [559, 399] on p "Trent mainly attends, low effort. Megan or Kendra connect directly with Trent t…" at bounding box center [541, 382] width 489 height 45
click at [820, 366] on icon "button" at bounding box center [820, 363] width 8 height 8
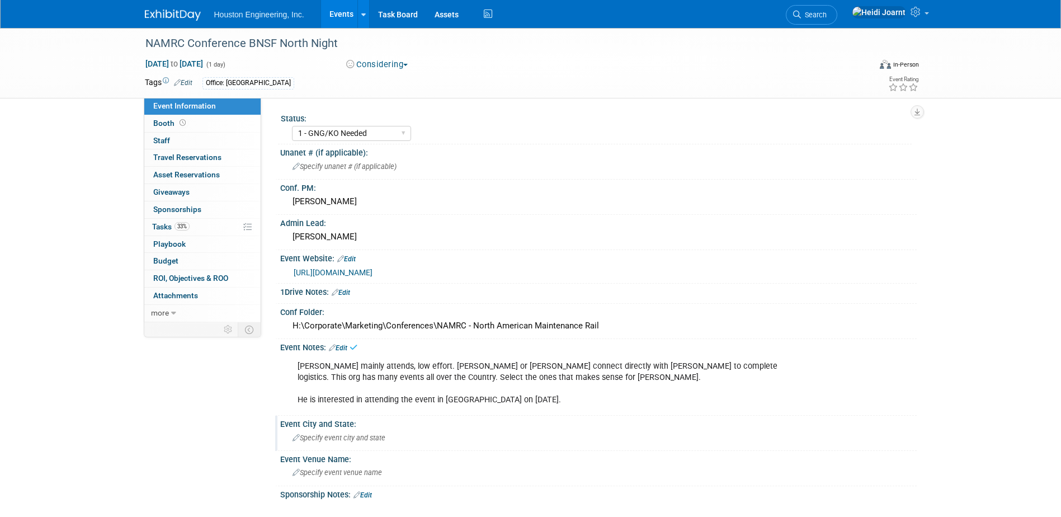
click at [362, 438] on span "Specify event city and state" at bounding box center [339, 437] width 93 height 8
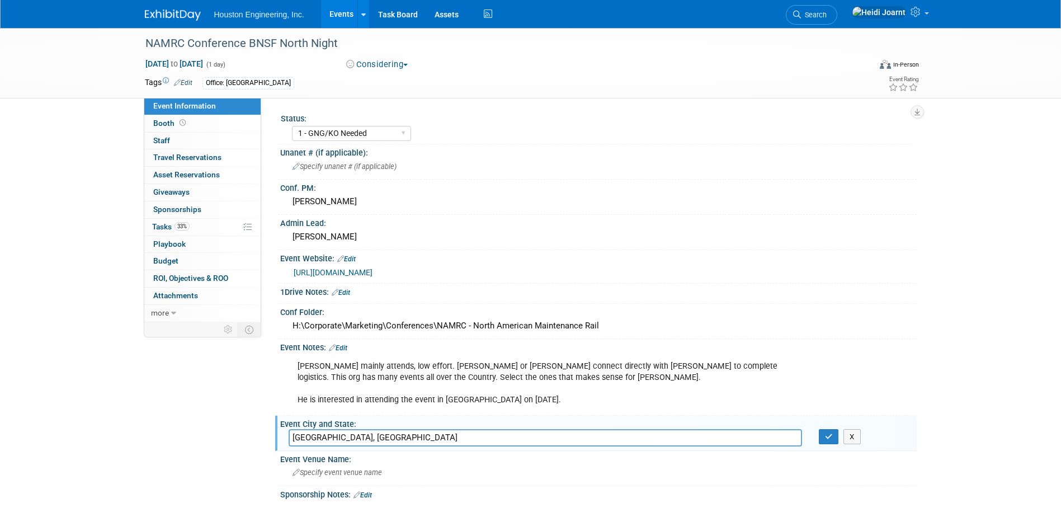
drag, startPoint x: 366, startPoint y: 442, endPoint x: 260, endPoint y: 437, distance: 106.4
click at [260, 437] on div "Event Information Event Info Booth Booth 0 Staff 0 Staff 0 Travel Reservations …" at bounding box center [530, 350] width 789 height 645
type input "Saint Paul, MN"
click at [832, 441] on button "button" at bounding box center [829, 437] width 20 height 16
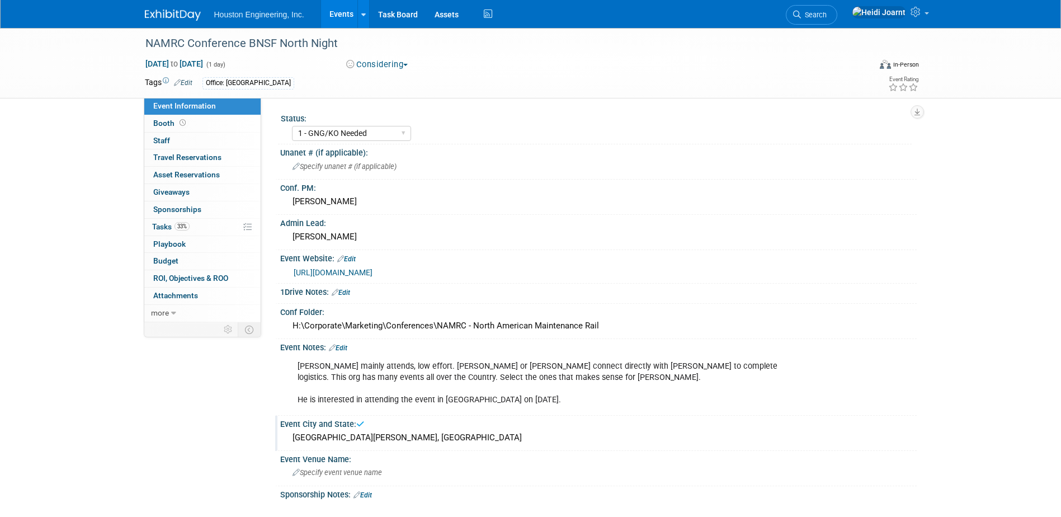
click at [347, 348] on link "Edit" at bounding box center [338, 348] width 18 height 8
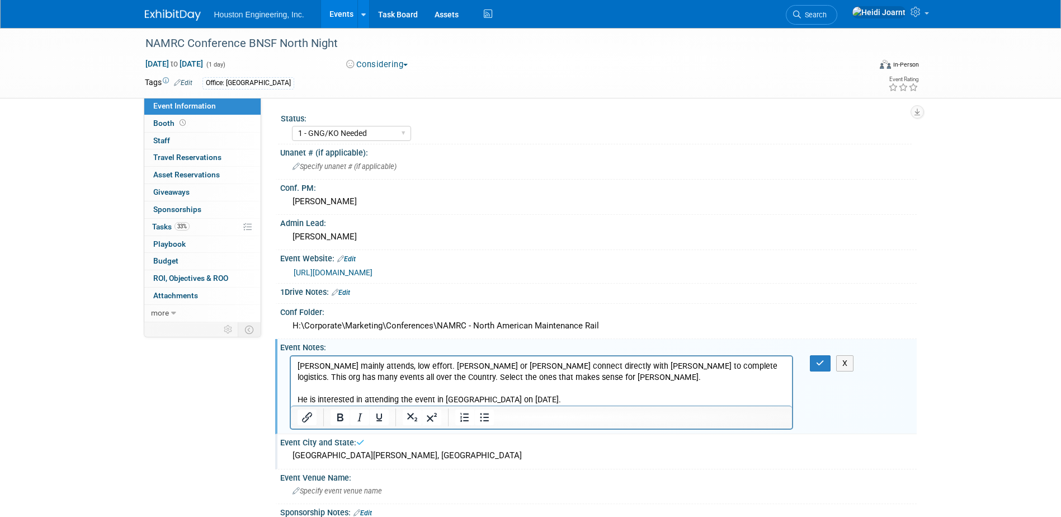
click at [453, 399] on p "Trent mainly attends, low effort. Megan or Kendra connect directly with Trent t…" at bounding box center [541, 382] width 489 height 45
click at [820, 365] on icon "button" at bounding box center [820, 363] width 8 height 8
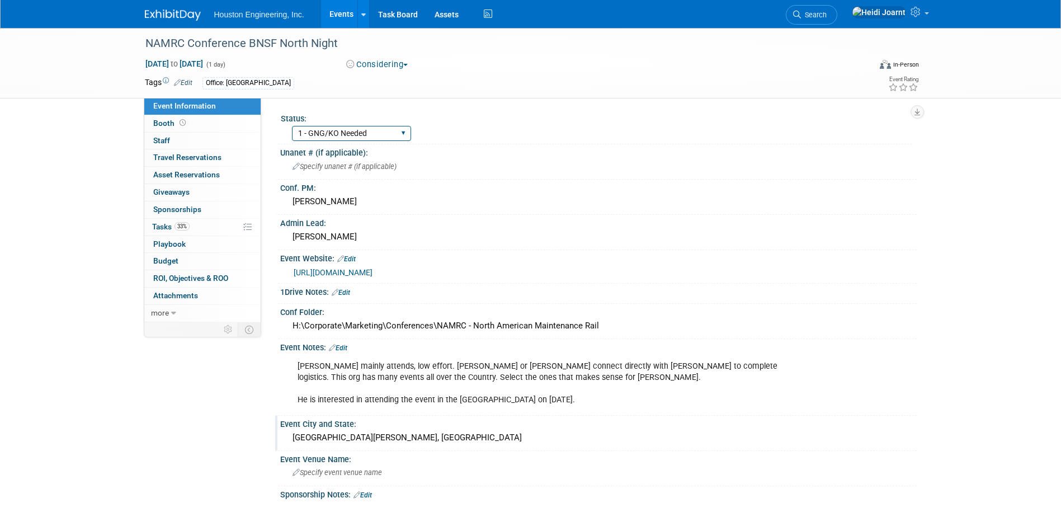
click at [390, 135] on select "1 - GNG/KO Needed 2 - Post KO/Active Planning 3 - Reg/Prep Done" at bounding box center [351, 133] width 119 height 15
select select "2 - Post KO/Active Planning"
click at [292, 126] on select "1 - GNG/KO Needed 2 - Post KO/Active Planning 3 - Reg/Prep Done" at bounding box center [351, 133] width 119 height 15
click at [345, 14] on link "Events" at bounding box center [341, 14] width 41 height 28
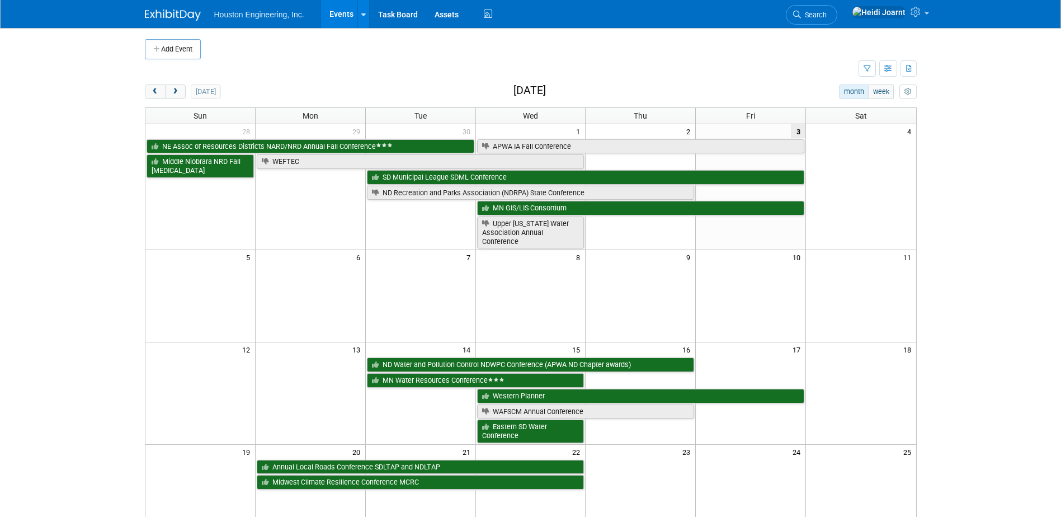
click at [190, 93] on div "[DATE]" at bounding box center [183, 91] width 76 height 15
click at [173, 93] on span "next" at bounding box center [175, 91] width 8 height 7
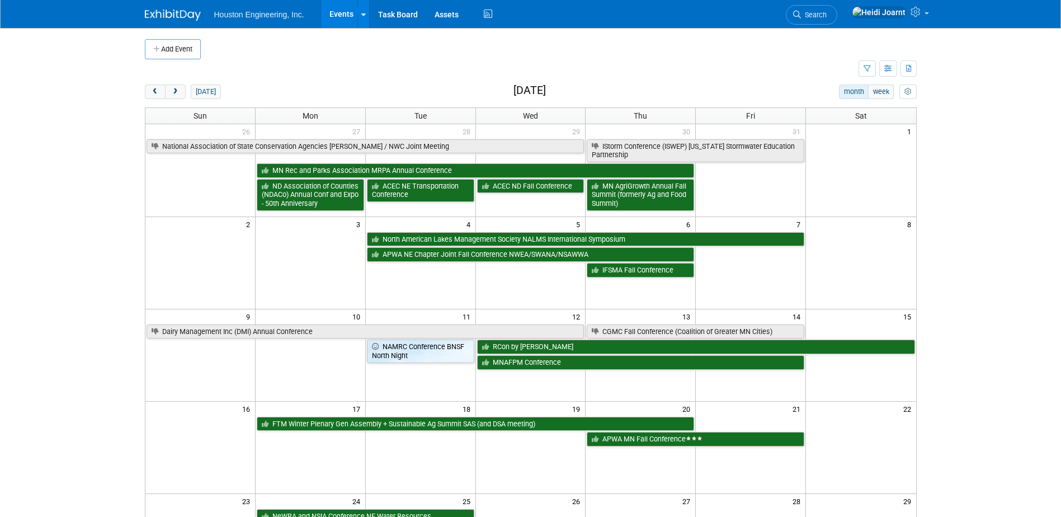
scroll to position [280, 0]
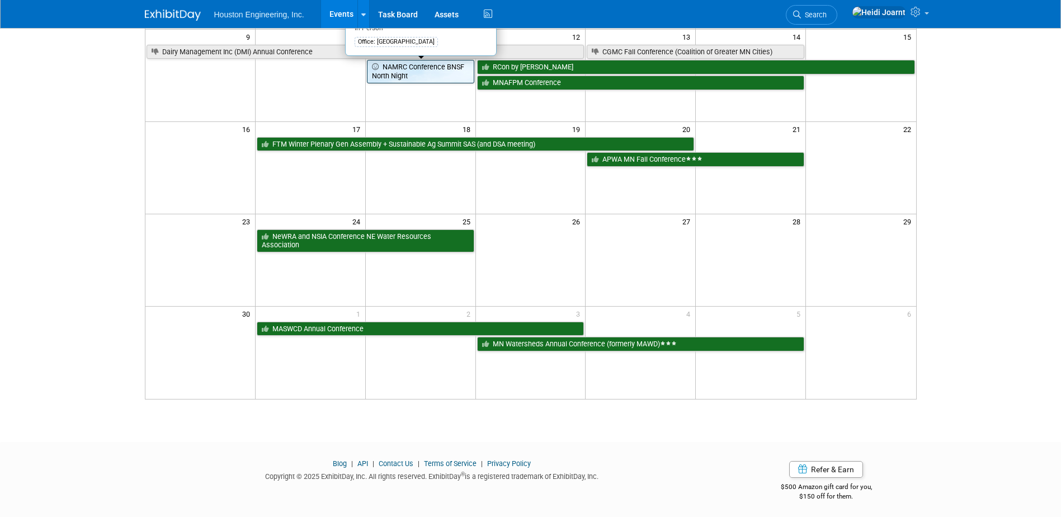
click at [407, 70] on link "NAMRC Conference BNSF North Night" at bounding box center [420, 71] width 107 height 23
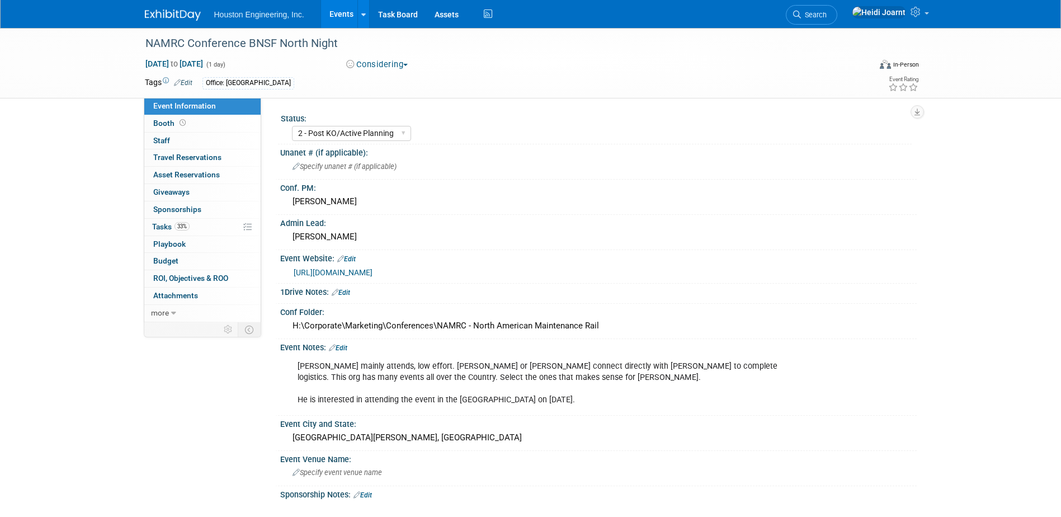
select select "2 - Post KO/Active Planning"
select select "Transportation"
click at [201, 222] on link "33% Tasks 33%" at bounding box center [202, 227] width 116 height 17
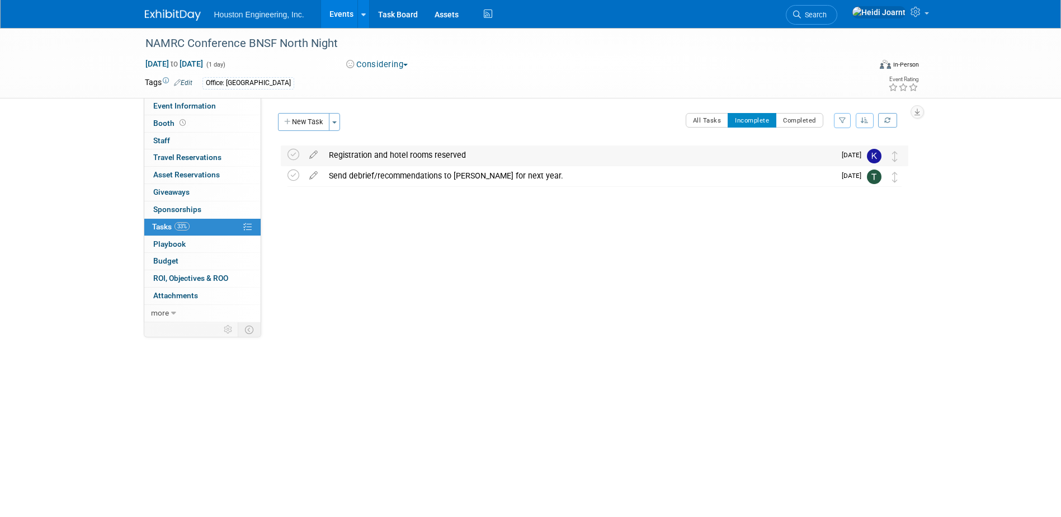
click at [384, 152] on div "Registration and hotel rooms reserved" at bounding box center [579, 154] width 512 height 19
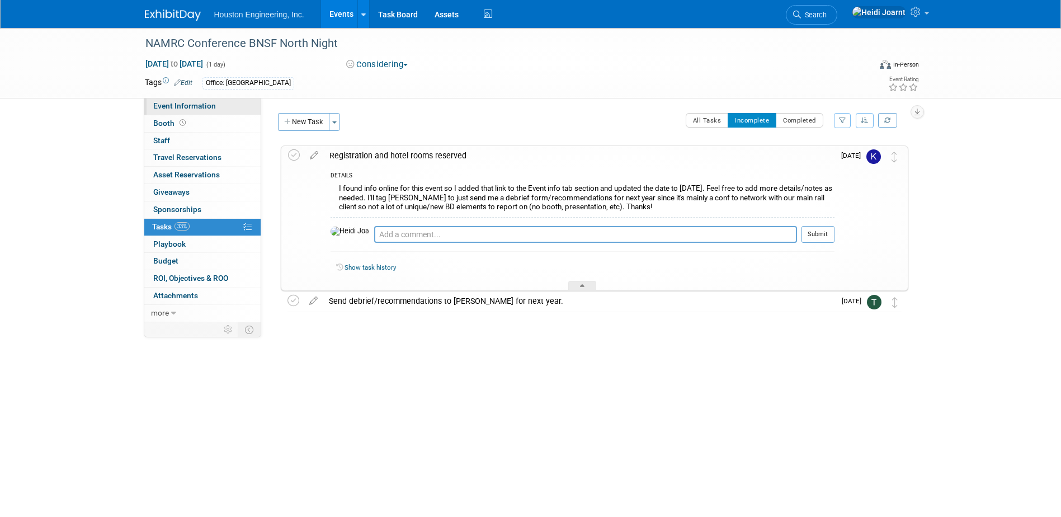
click at [201, 100] on link "Event Information" at bounding box center [202, 106] width 116 height 17
select select "2 - Post KO/Active Planning"
select select "Transportation"
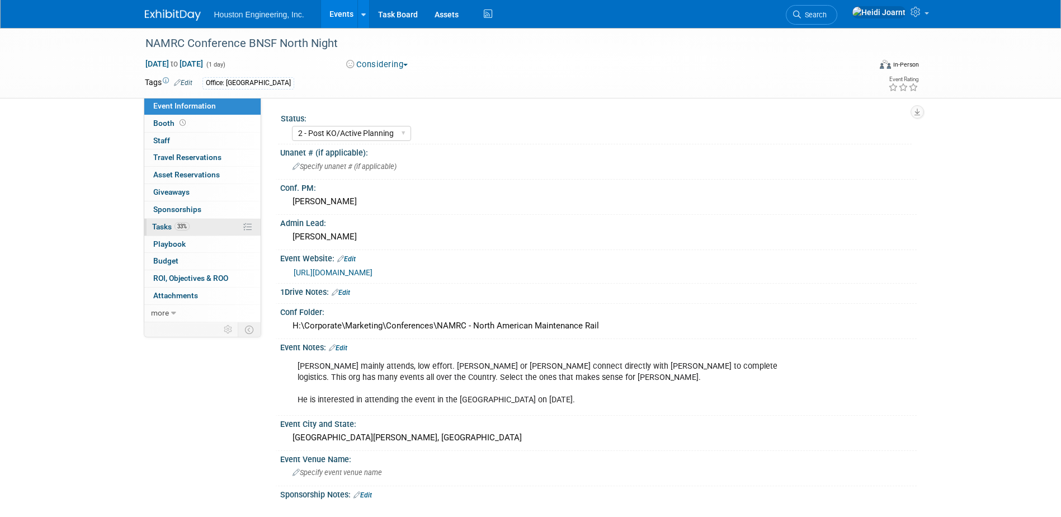
click at [188, 220] on link "33% Tasks 33%" at bounding box center [202, 227] width 116 height 17
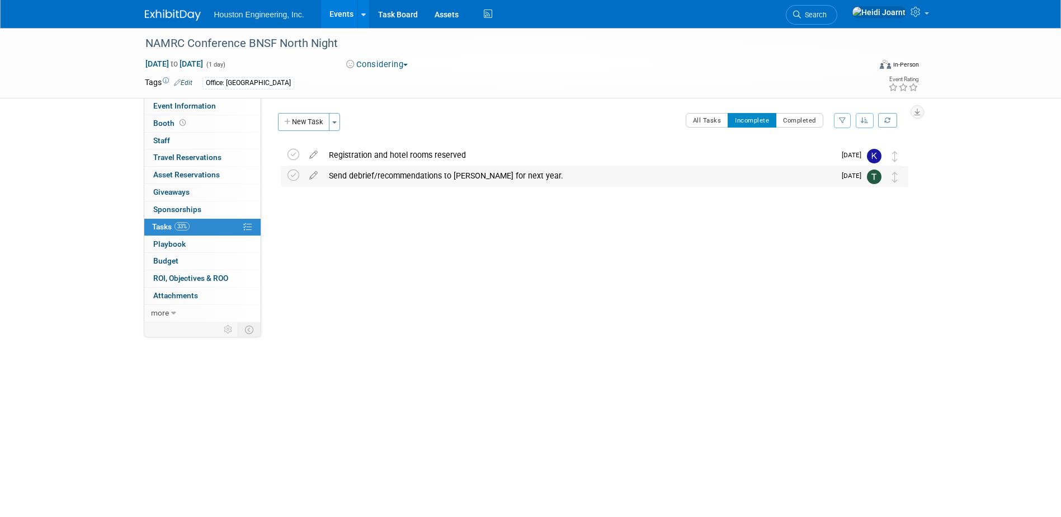
click at [392, 177] on div "Send debrief/recommendations to Heidi for next year." at bounding box center [579, 175] width 512 height 19
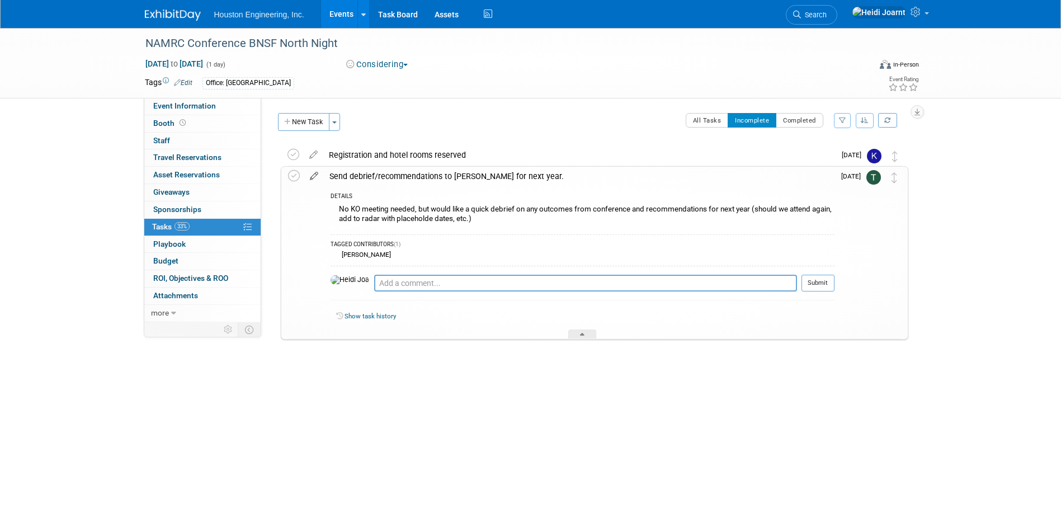
click at [314, 170] on icon at bounding box center [314, 174] width 20 height 14
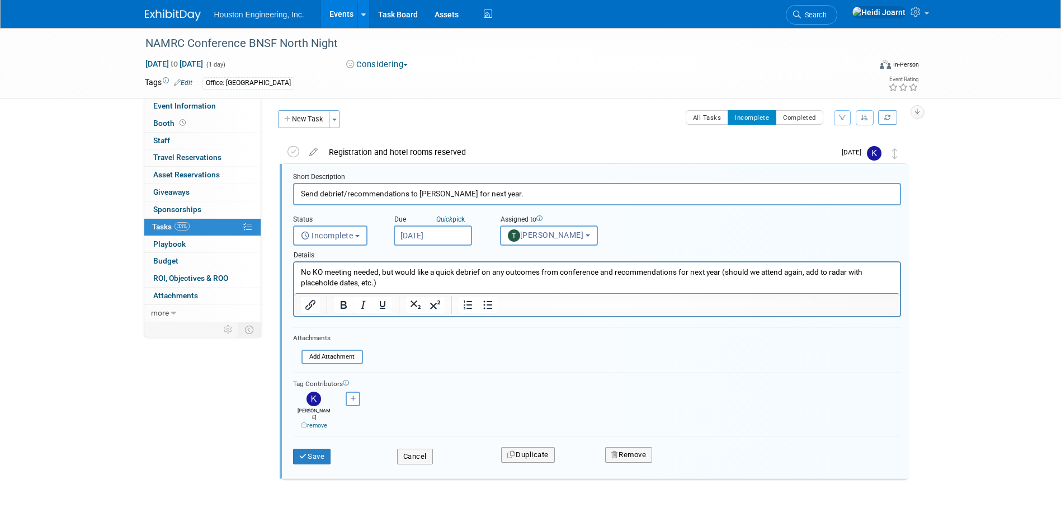
click at [496, 288] on html "No KO meeting needed, but would like a quick debrief on any outcomes from confe…" at bounding box center [597, 275] width 606 height 26
click at [618, 287] on p "No KO meeting needed, but would like a quick debrief on any outcomes from confe…" at bounding box center [596, 277] width 593 height 21
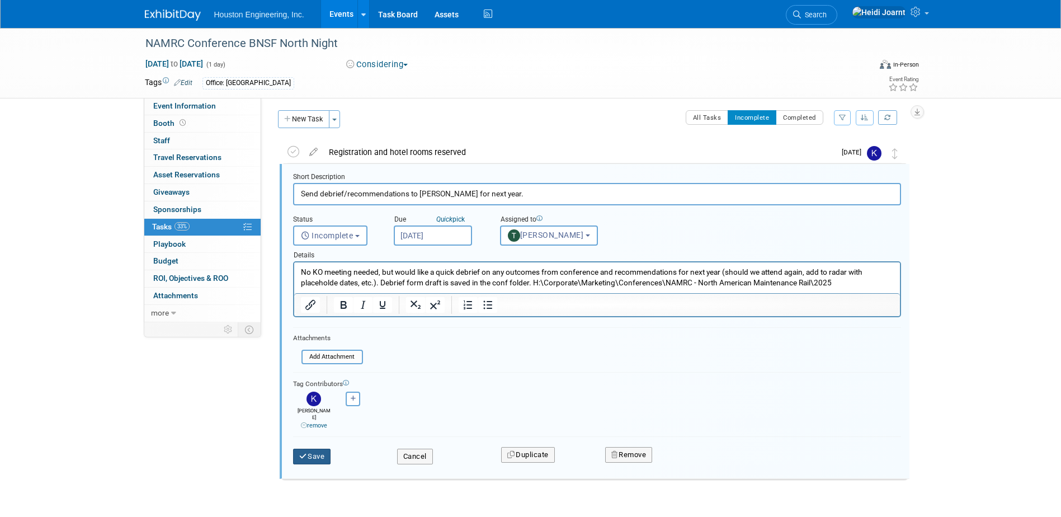
click at [310, 451] on button "Save" at bounding box center [312, 457] width 38 height 16
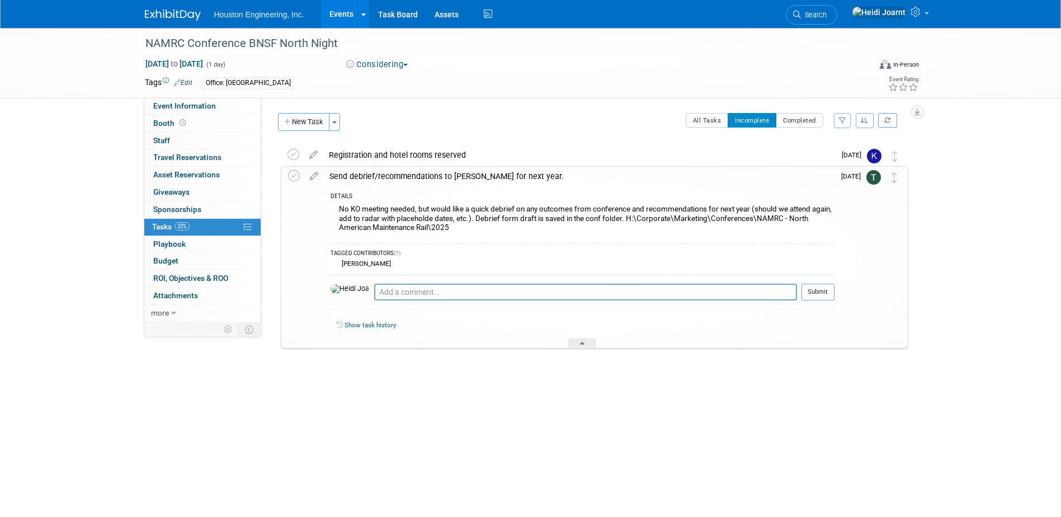
click at [334, 18] on link "Events" at bounding box center [341, 14] width 41 height 28
